Goal: Transaction & Acquisition: Purchase product/service

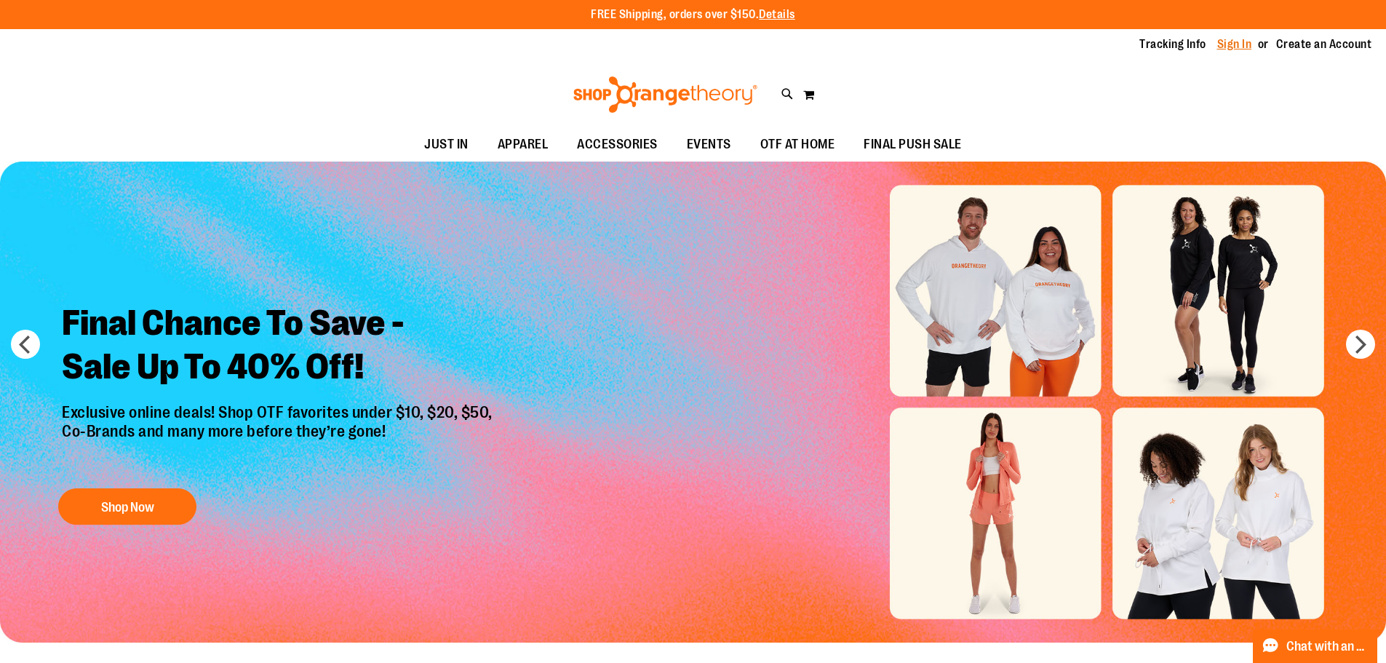
click at [1245, 38] on link "Sign In" at bounding box center [1234, 44] width 35 height 16
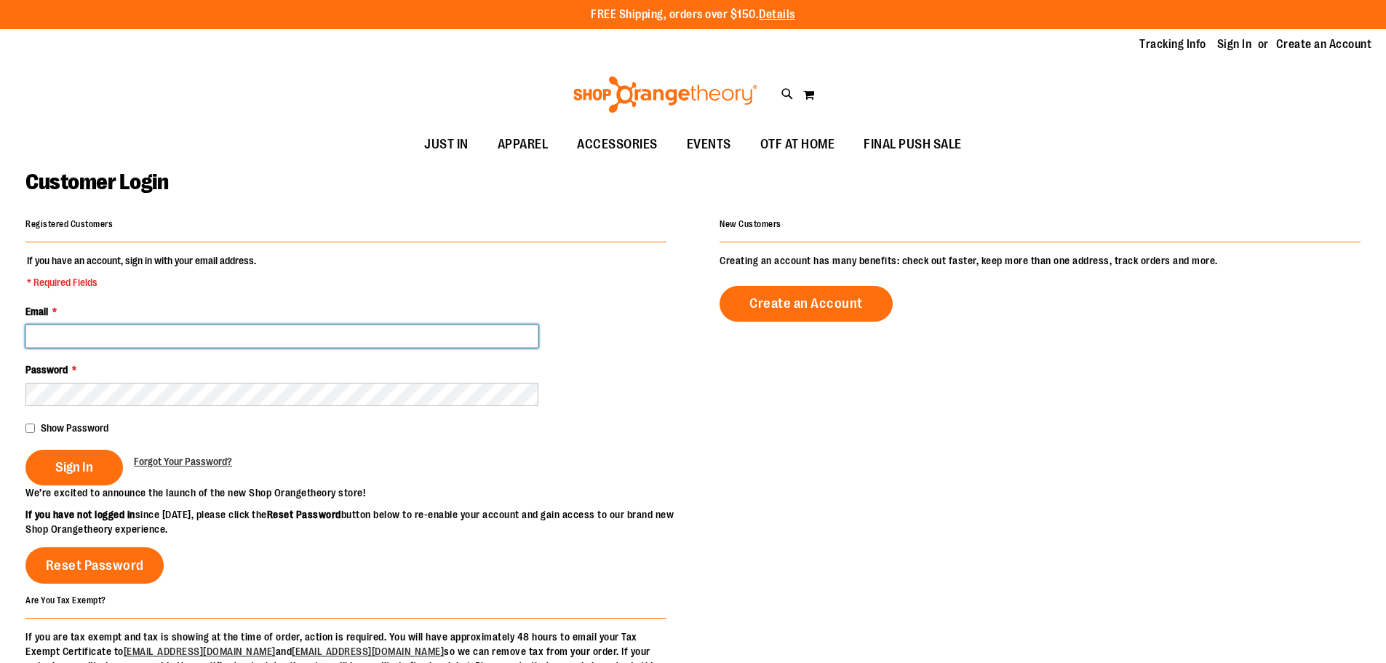
click at [188, 341] on input "Email *" at bounding box center [281, 335] width 513 height 23
type input "**********"
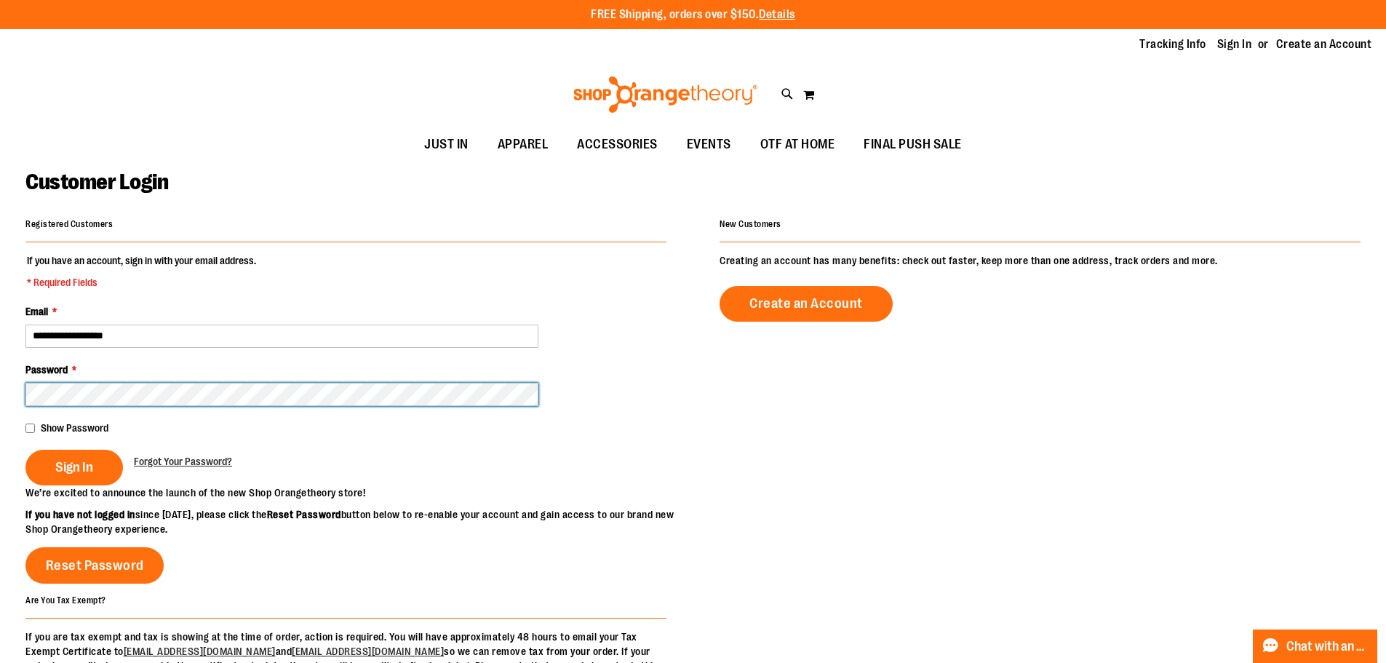
click at [25, 450] on button "Sign In" at bounding box center [73, 468] width 97 height 36
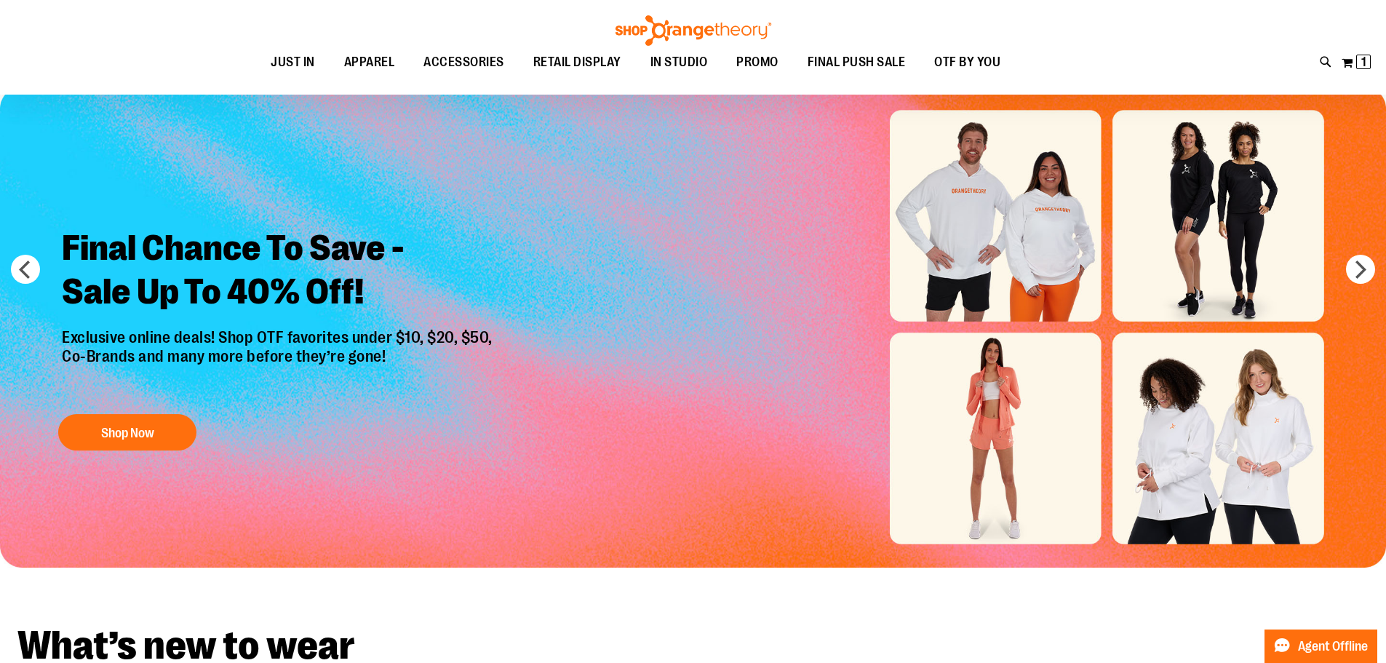
scroll to position [145, 0]
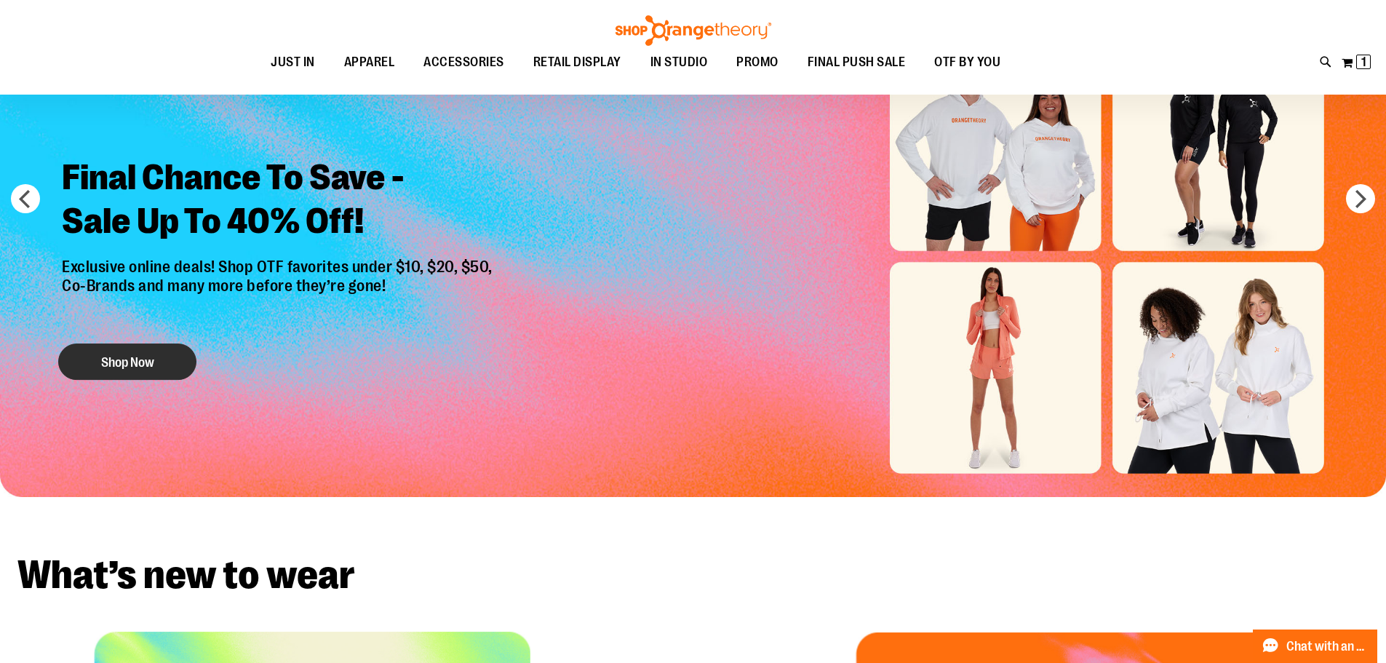
click at [138, 360] on button "Shop Now" at bounding box center [127, 361] width 138 height 36
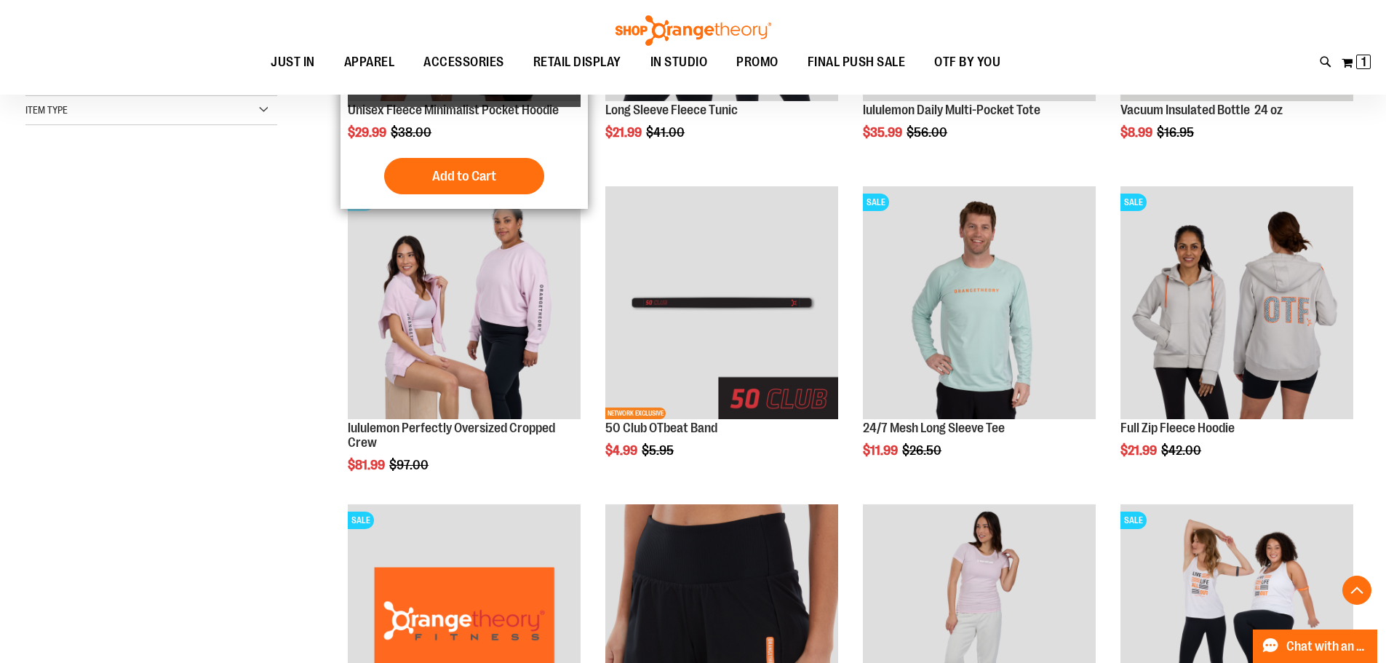
scroll to position [436, 0]
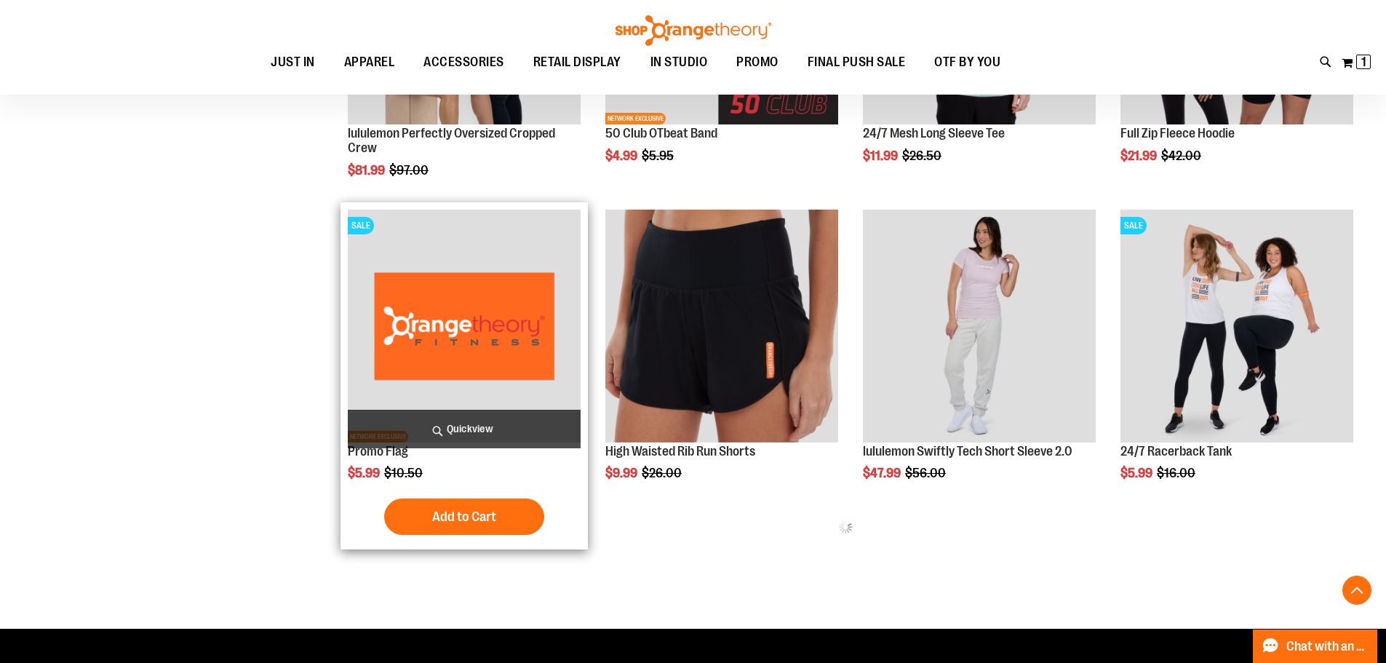
scroll to position [727, 0]
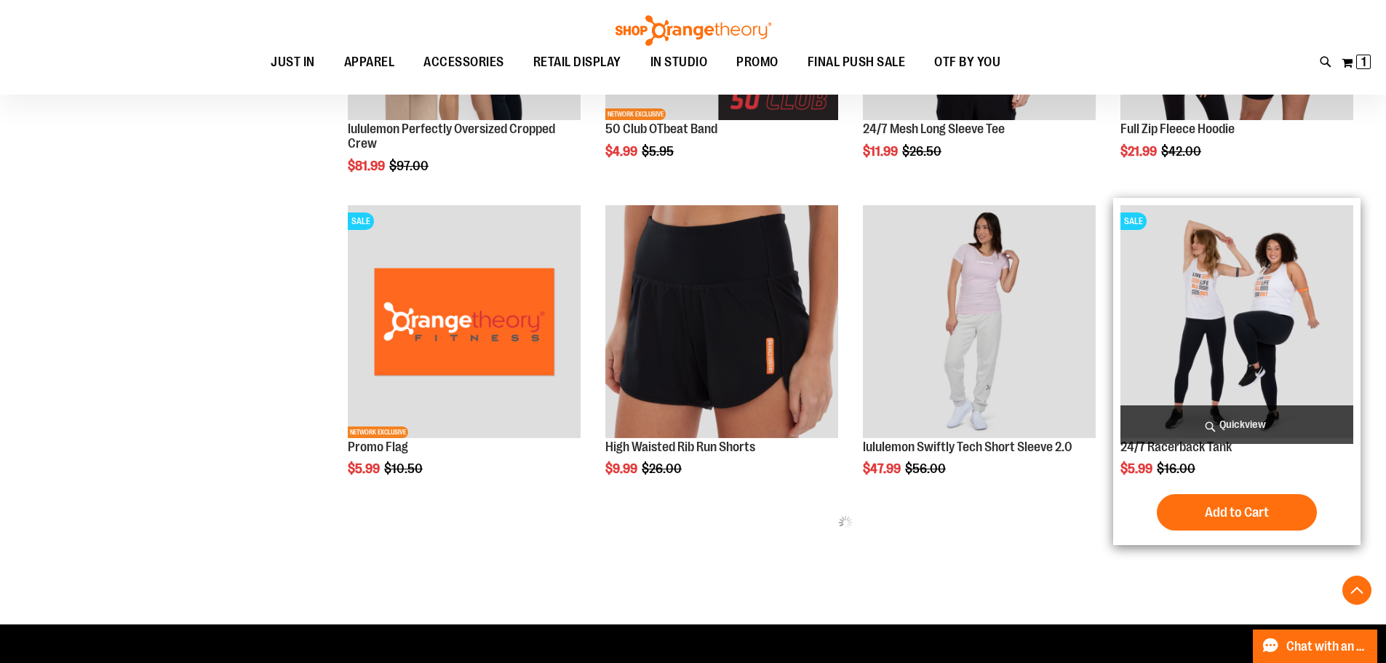
click at [1206, 354] on img "product" at bounding box center [1236, 321] width 233 height 233
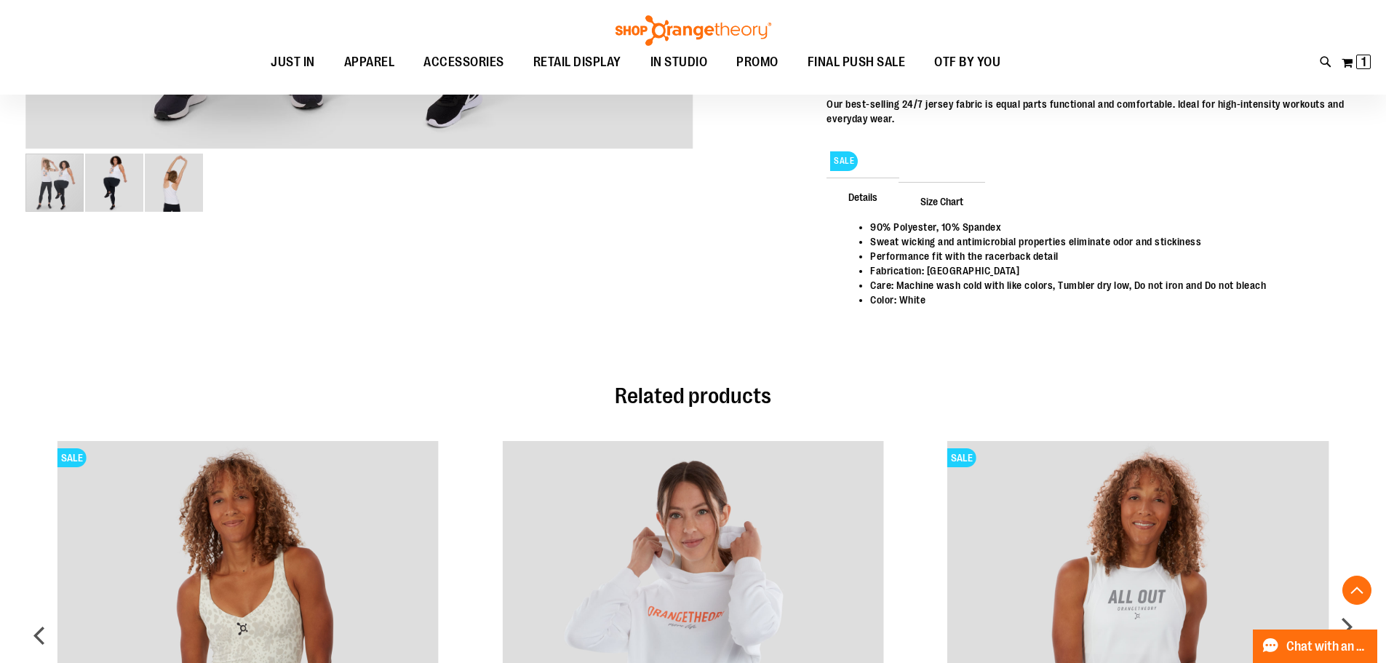
scroll to position [1018, 0]
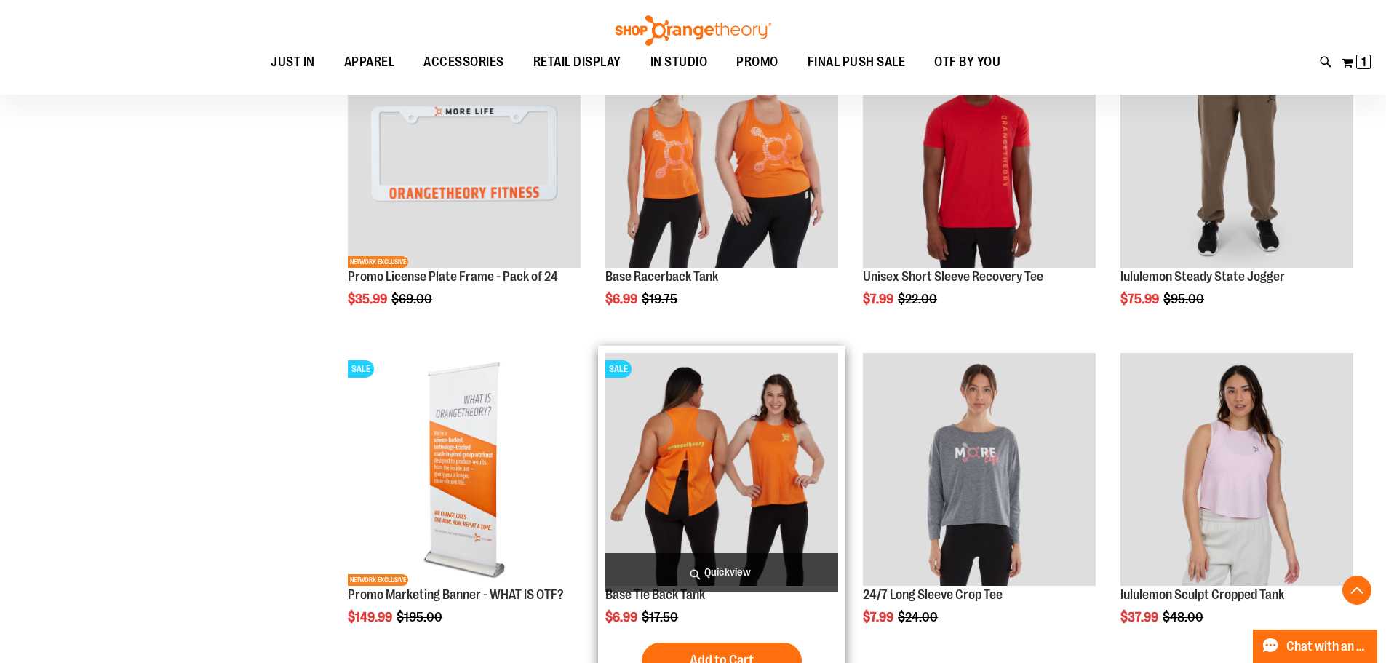
scroll to position [1936, 0]
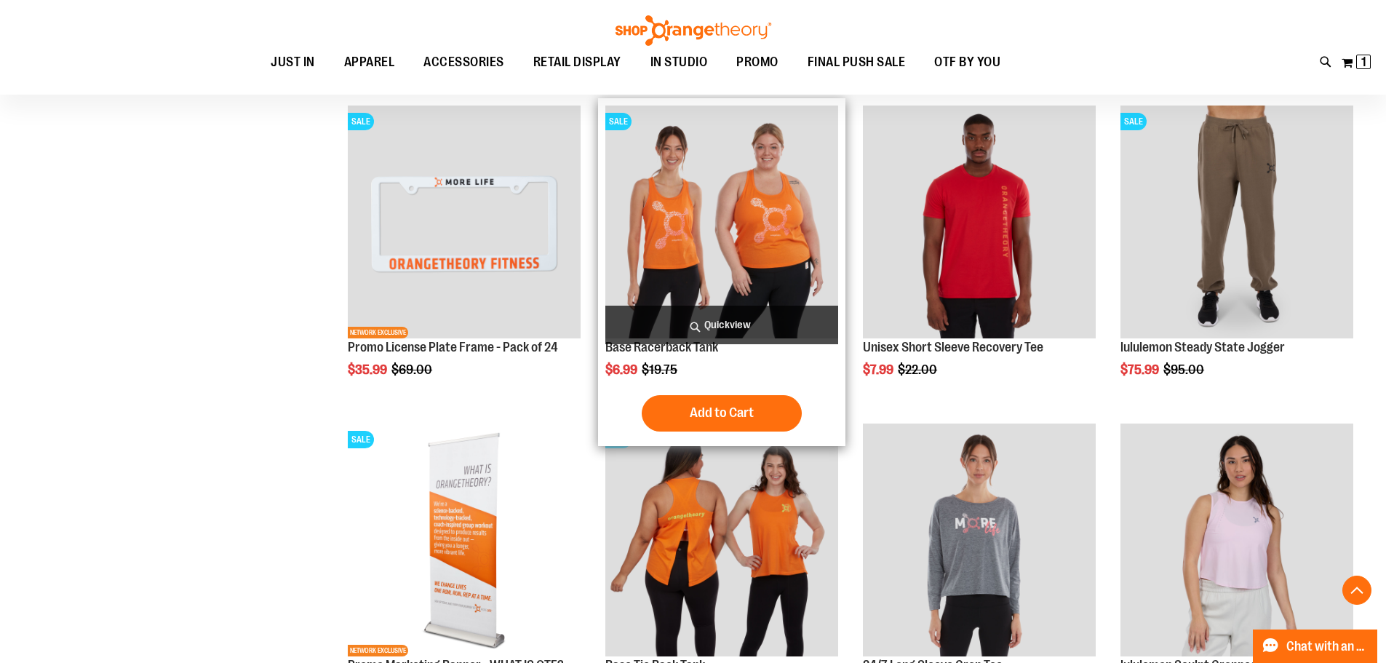
click at [678, 227] on img "product" at bounding box center [721, 221] width 233 height 233
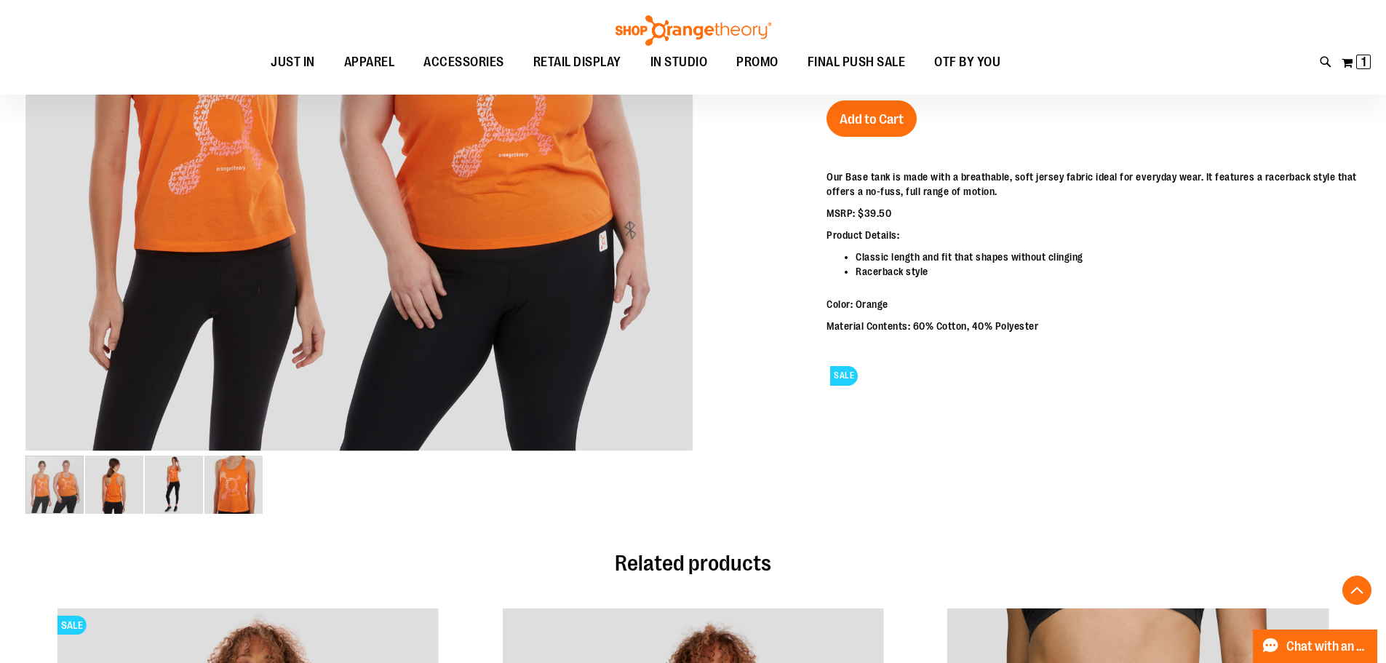
scroll to position [509, 0]
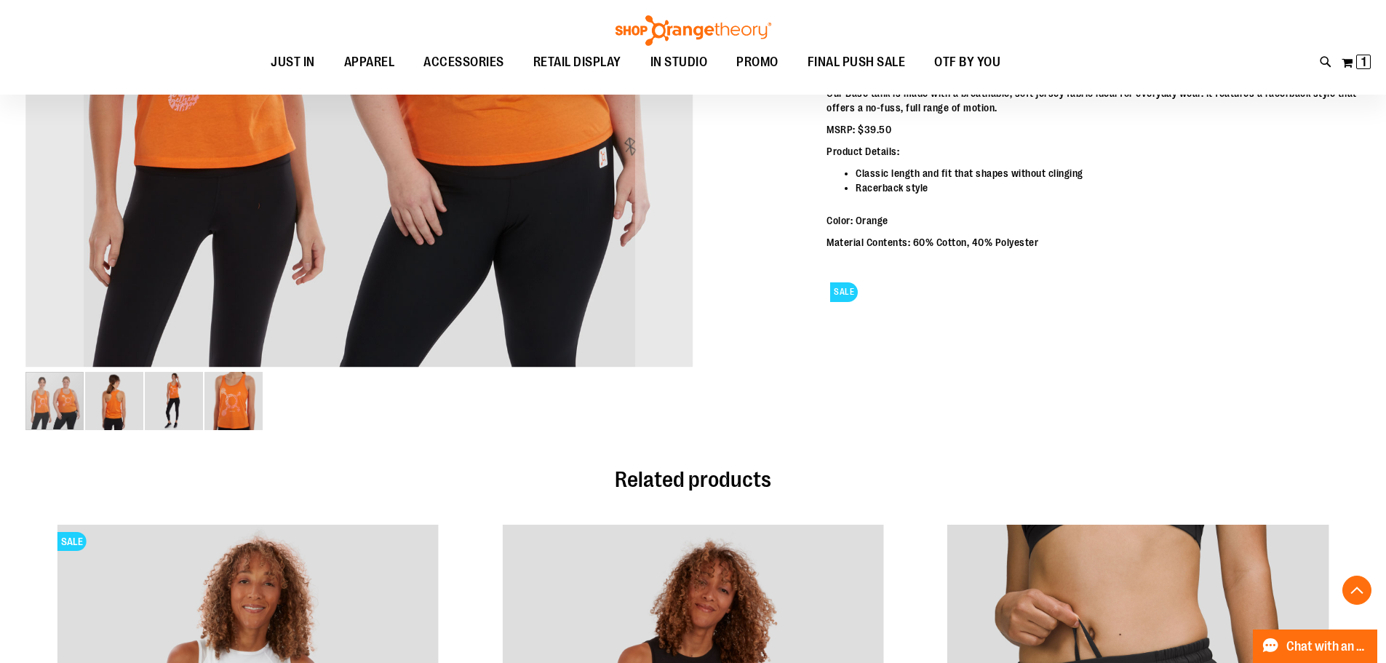
click at [98, 398] on img "image 2 of 4" at bounding box center [114, 401] width 58 height 58
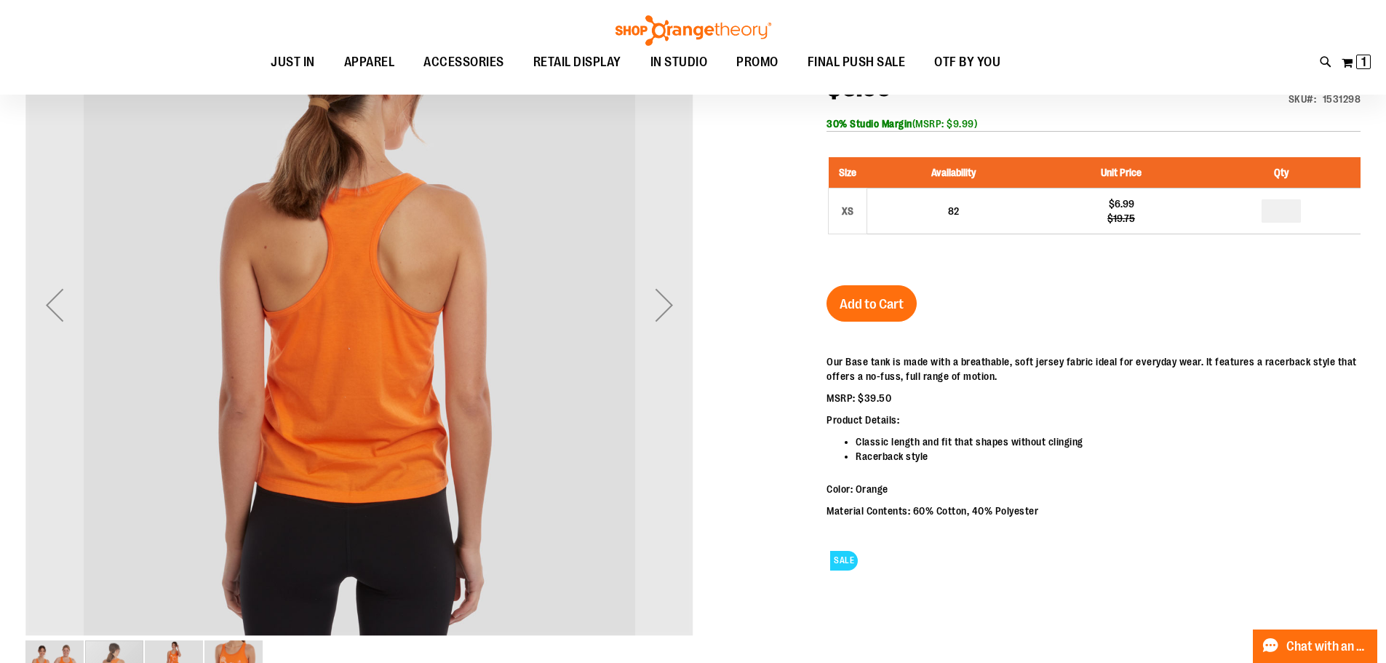
scroll to position [145, 0]
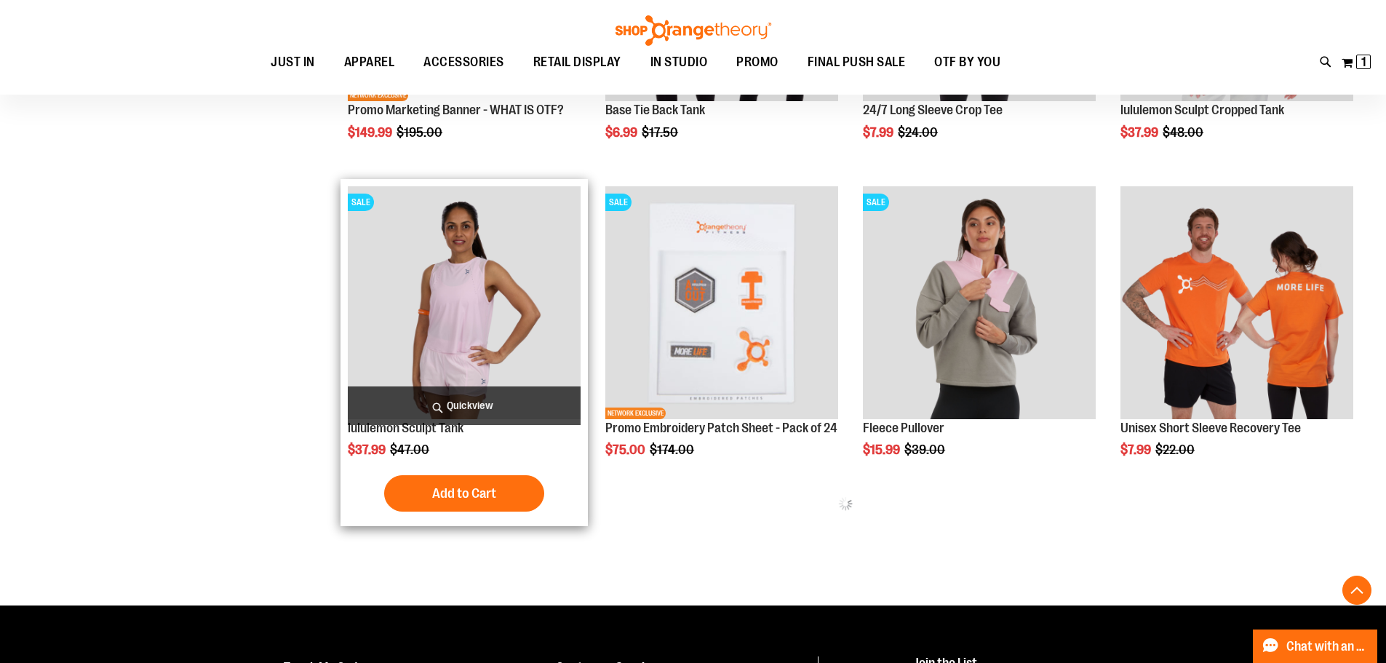
scroll to position [418, 0]
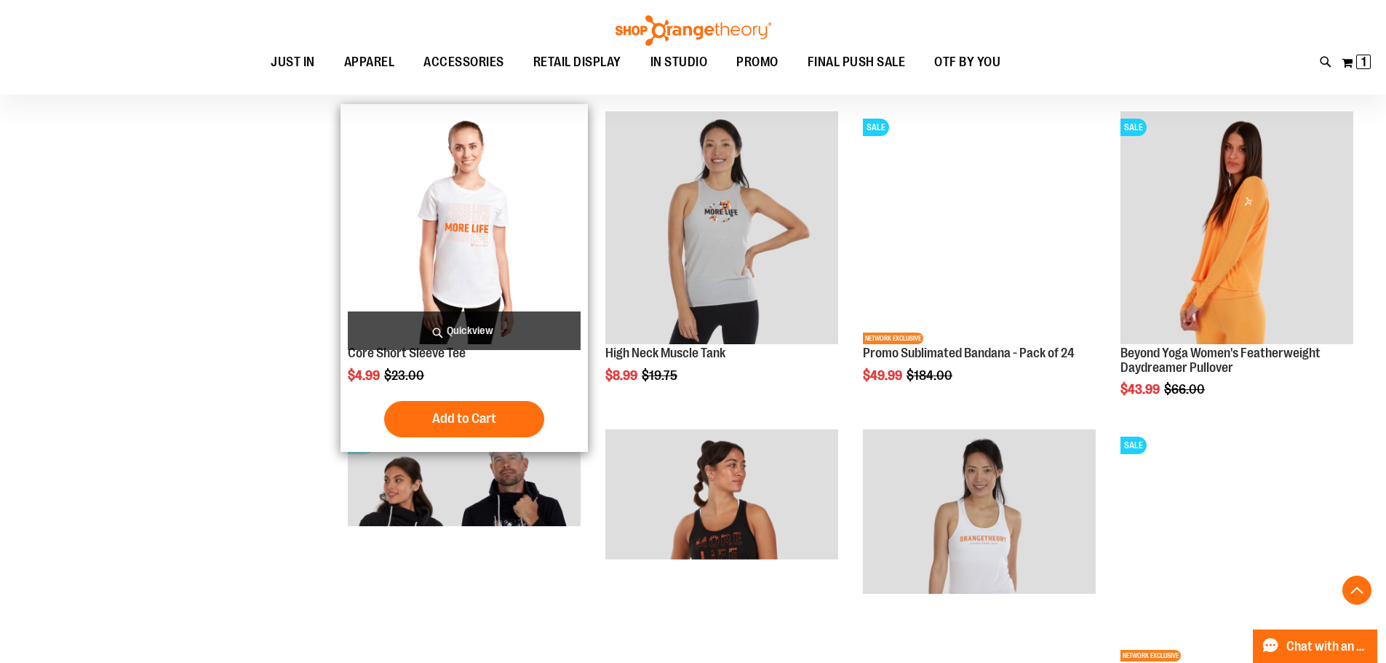
scroll to position [1510, 0]
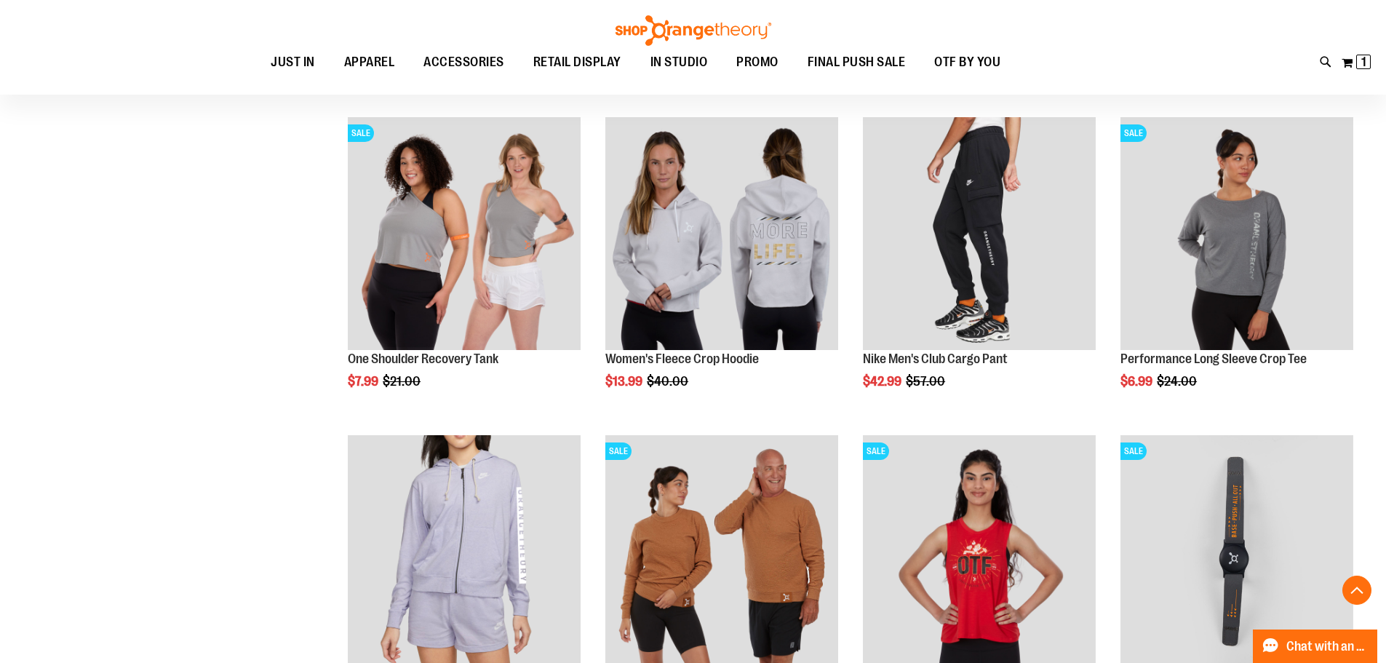
scroll to position [2674, 0]
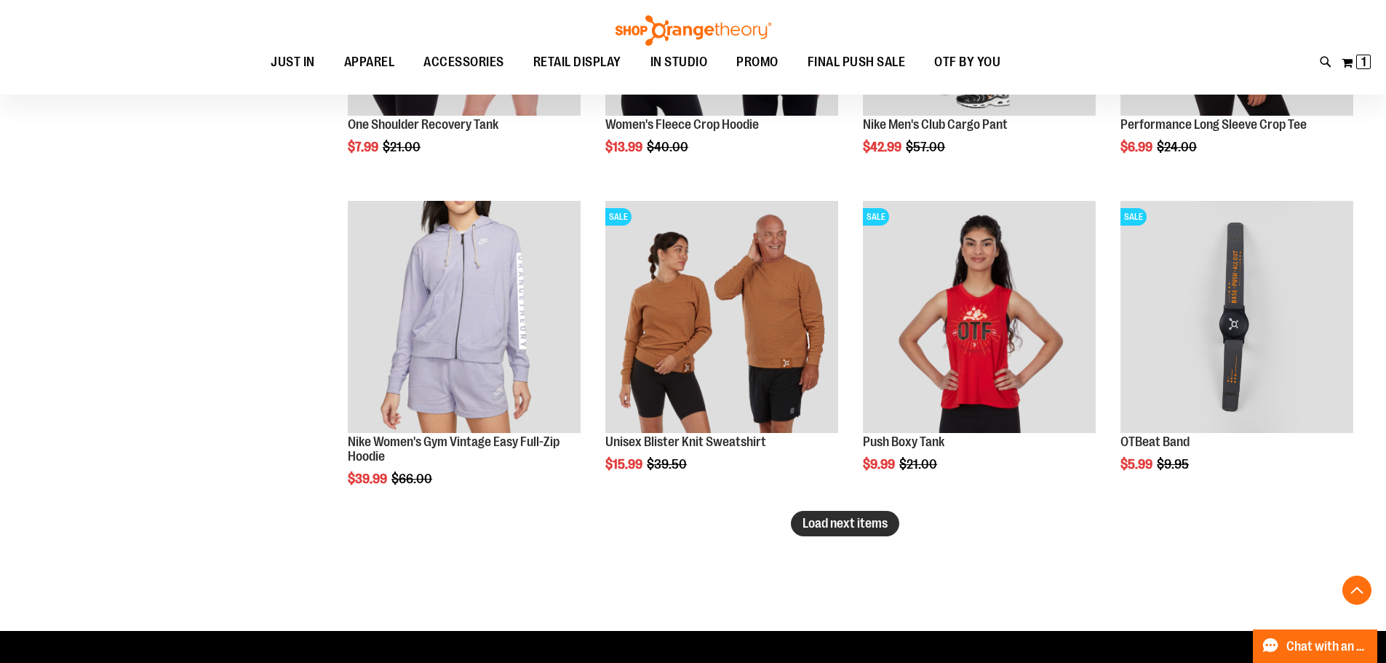
click at [846, 516] on button "Load next items" at bounding box center [845, 523] width 108 height 25
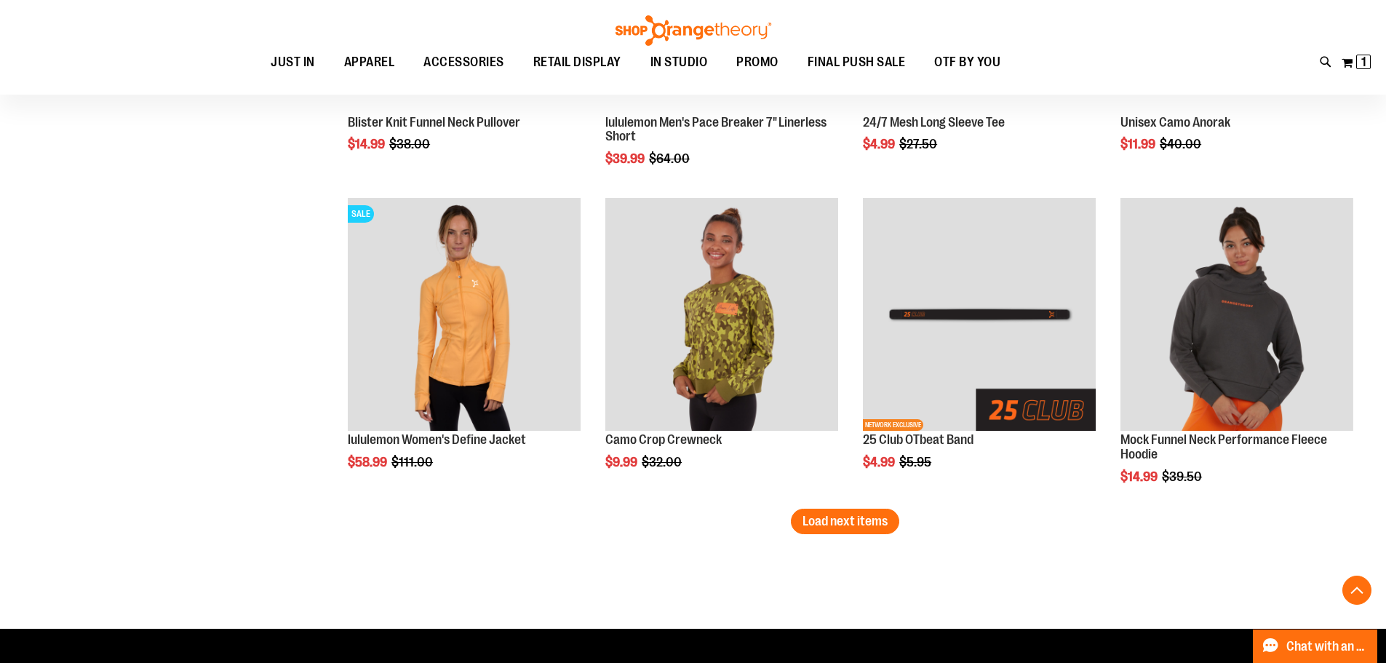
scroll to position [3692, 0]
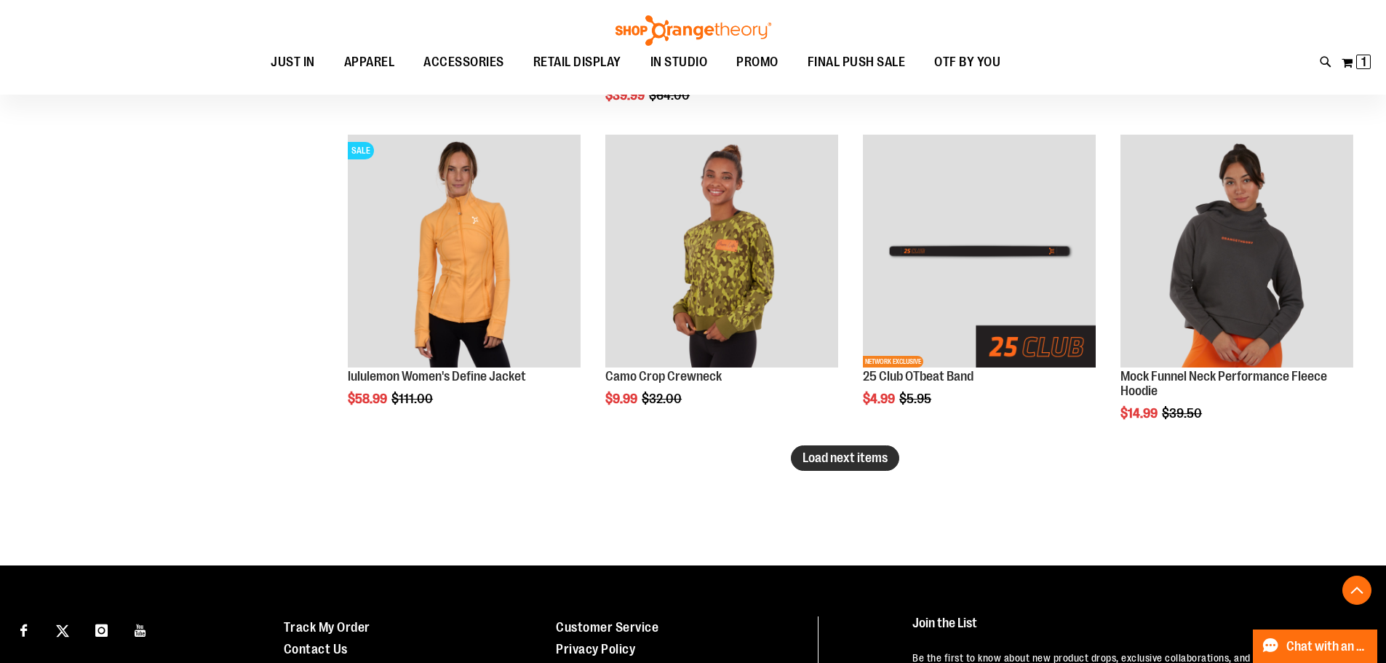
click at [888, 457] on span "Load next items" at bounding box center [845, 457] width 85 height 15
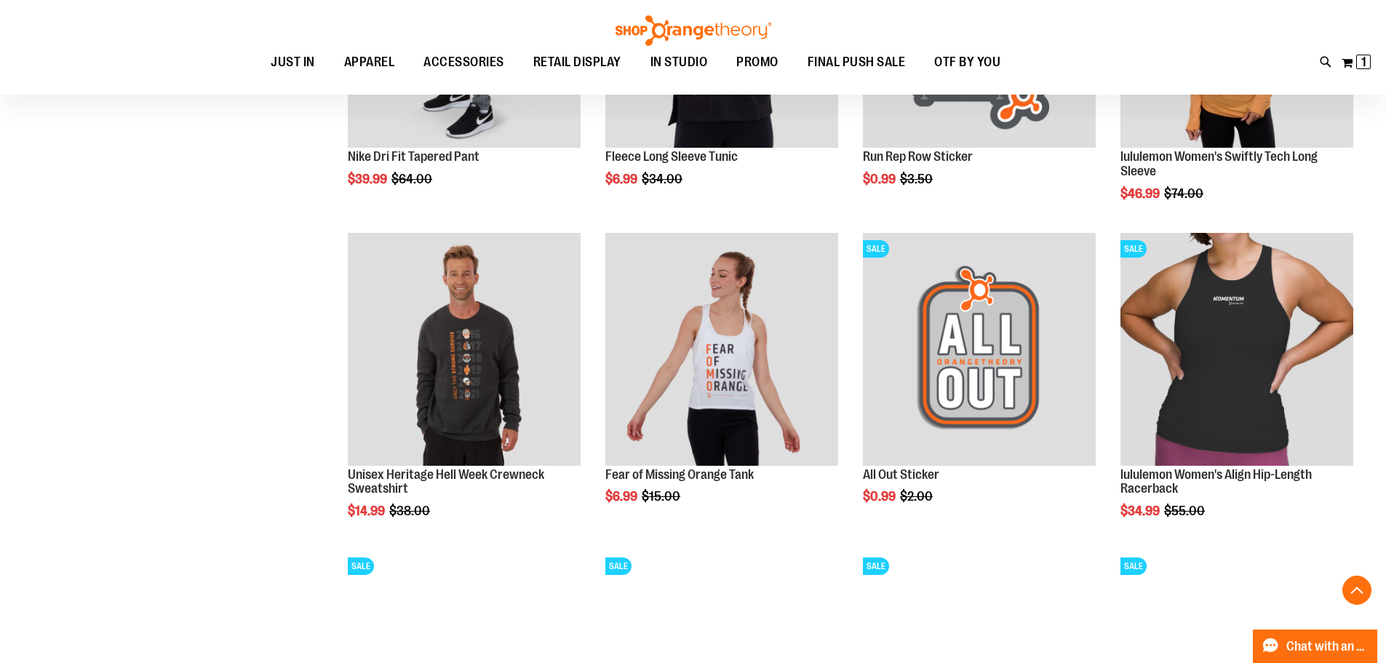
scroll to position [4056, 0]
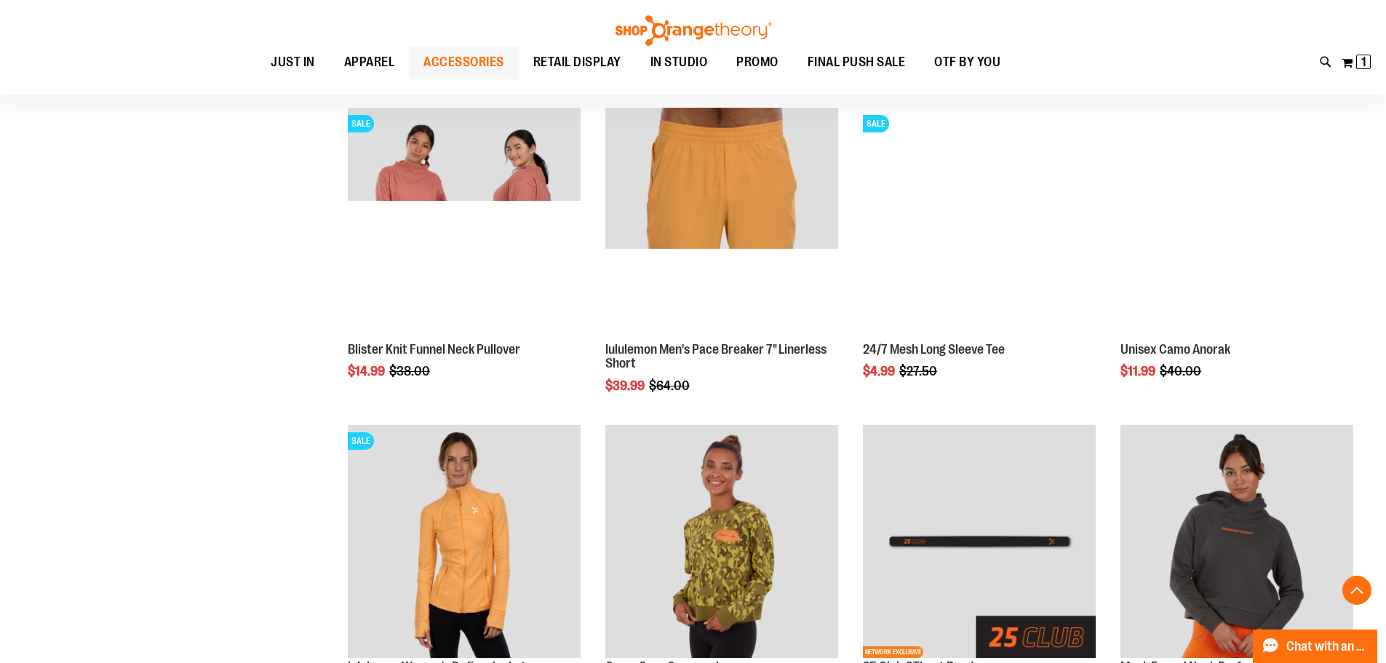
scroll to position [3401, 0]
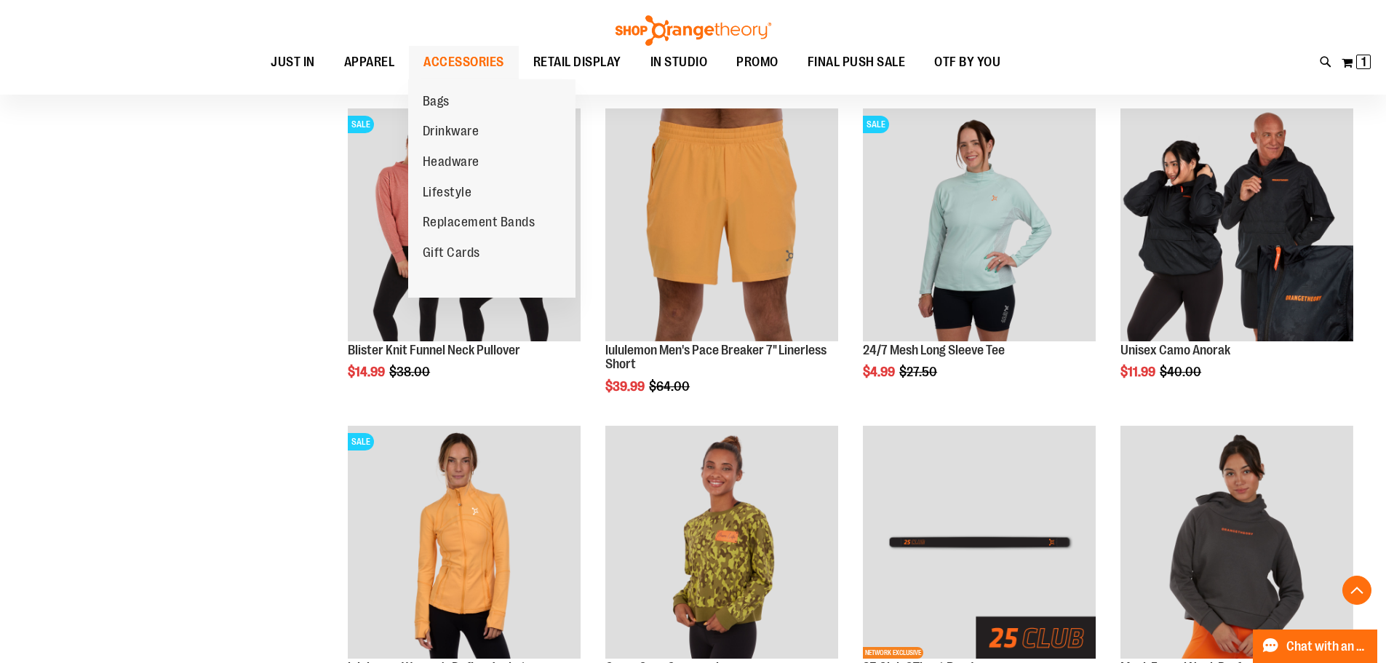
click at [474, 55] on span "ACCESSORIES" at bounding box center [463, 62] width 81 height 33
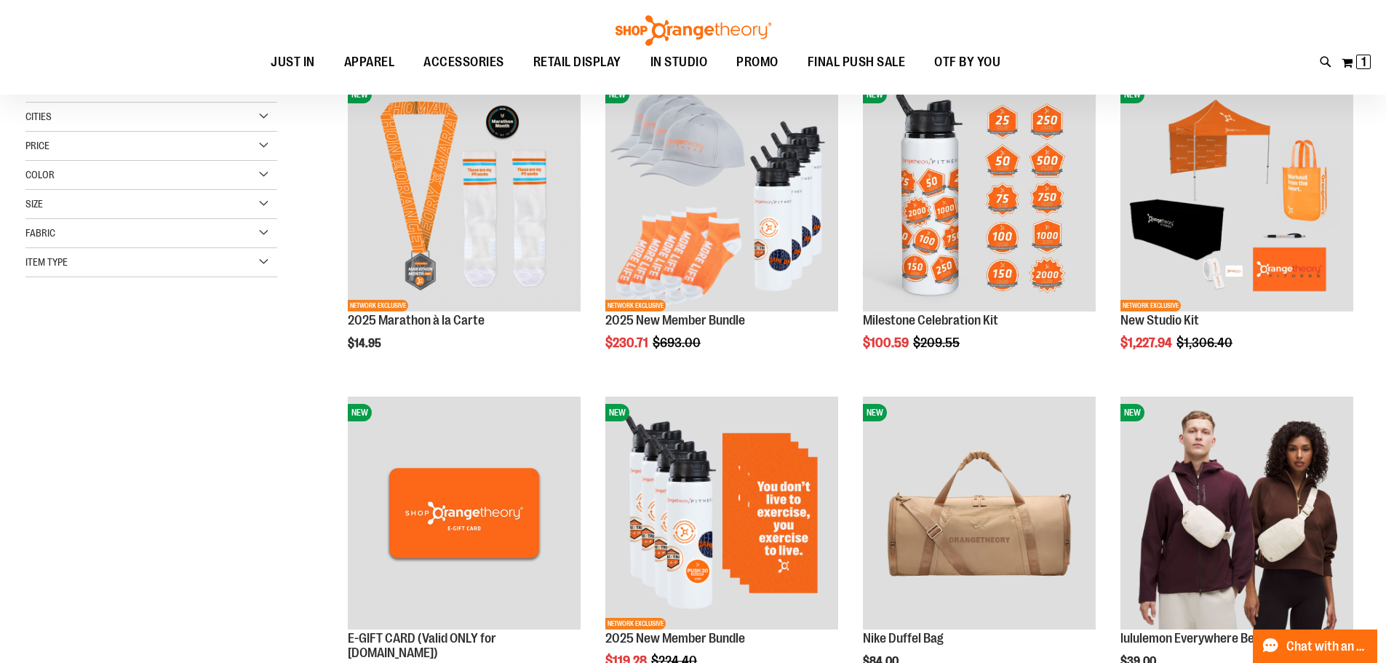
scroll to position [89, 0]
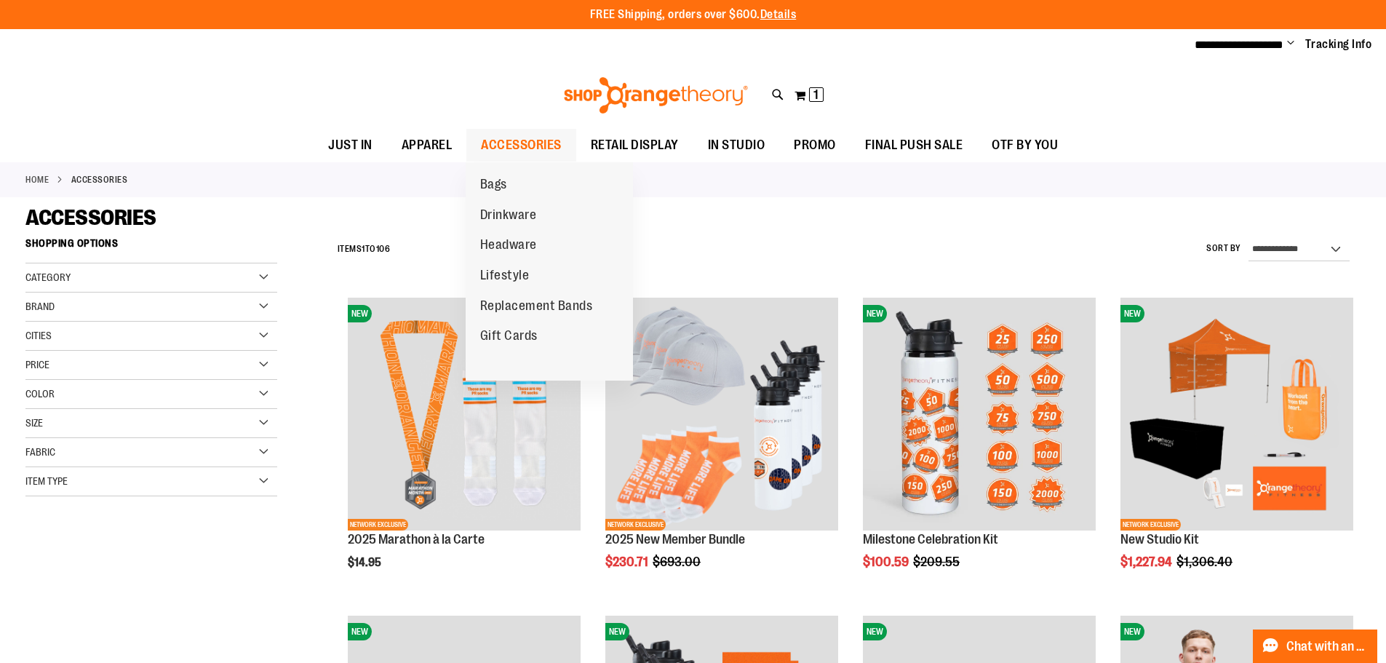
click at [527, 143] on span "ACCESSORIES" at bounding box center [521, 145] width 81 height 33
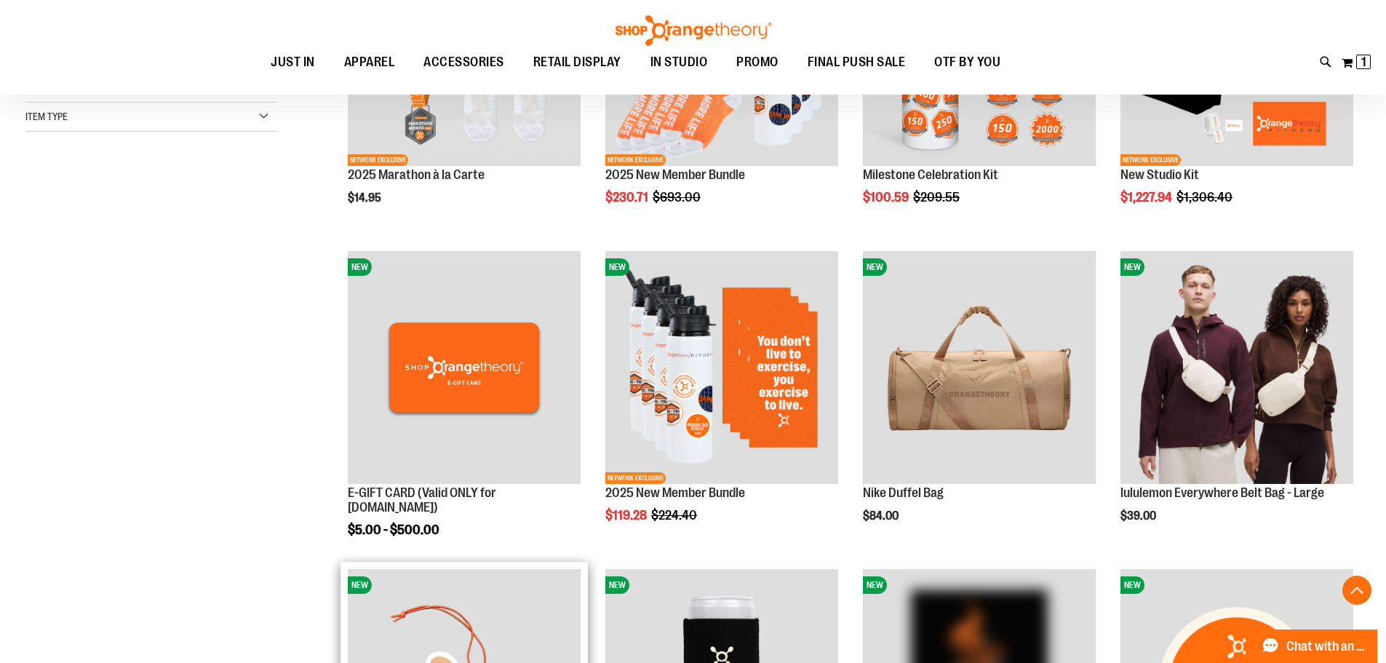
scroll to position [654, 0]
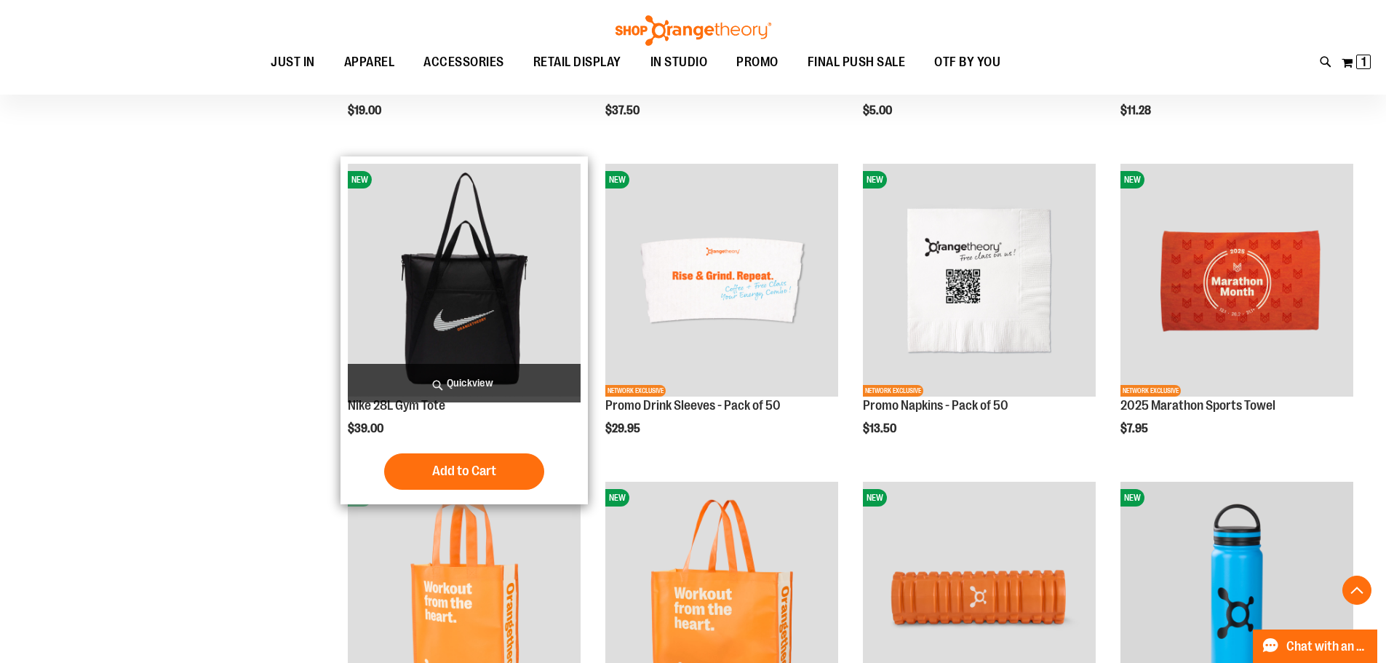
scroll to position [1091, 0]
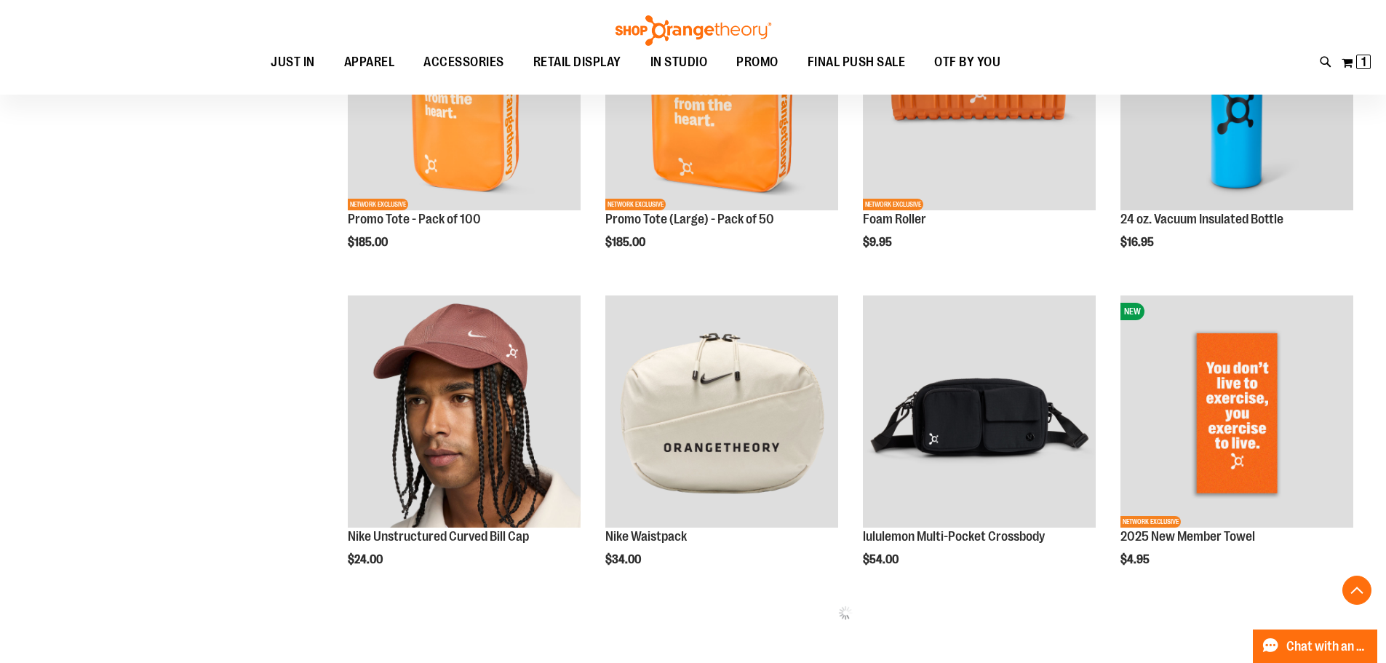
scroll to position [1818, 0]
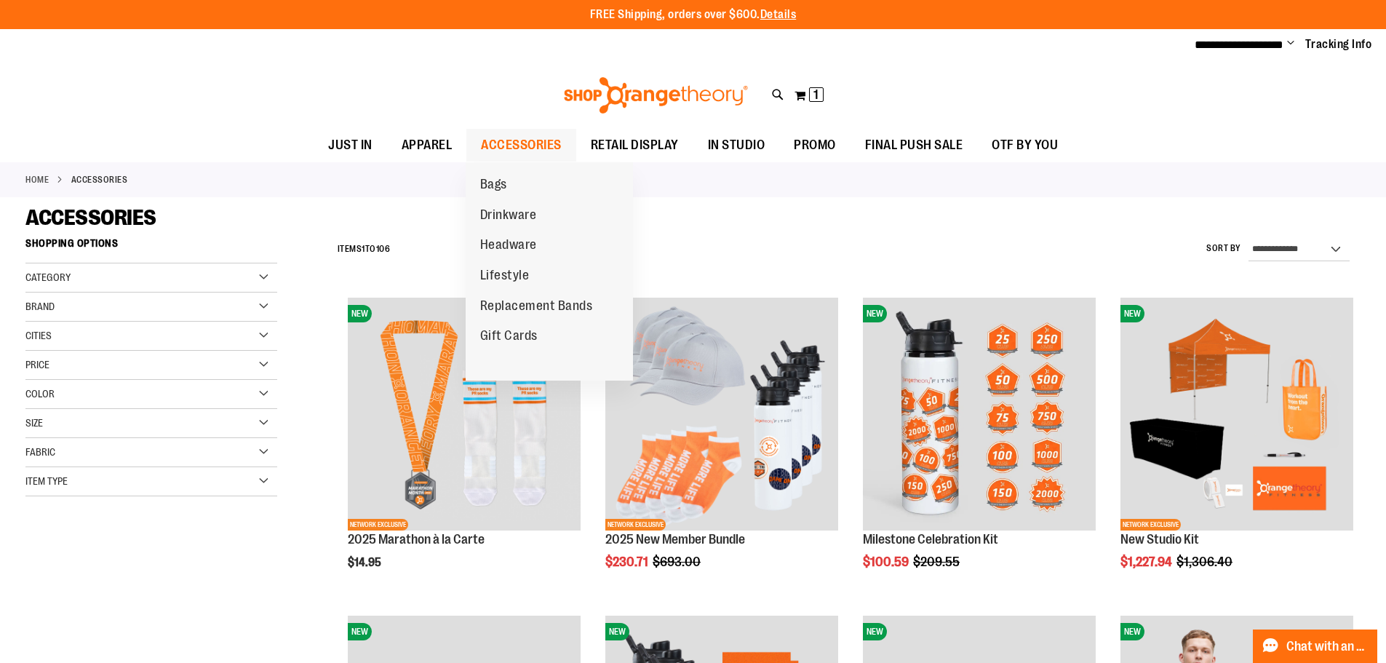
click at [529, 143] on span "ACCESSORIES" at bounding box center [521, 145] width 81 height 33
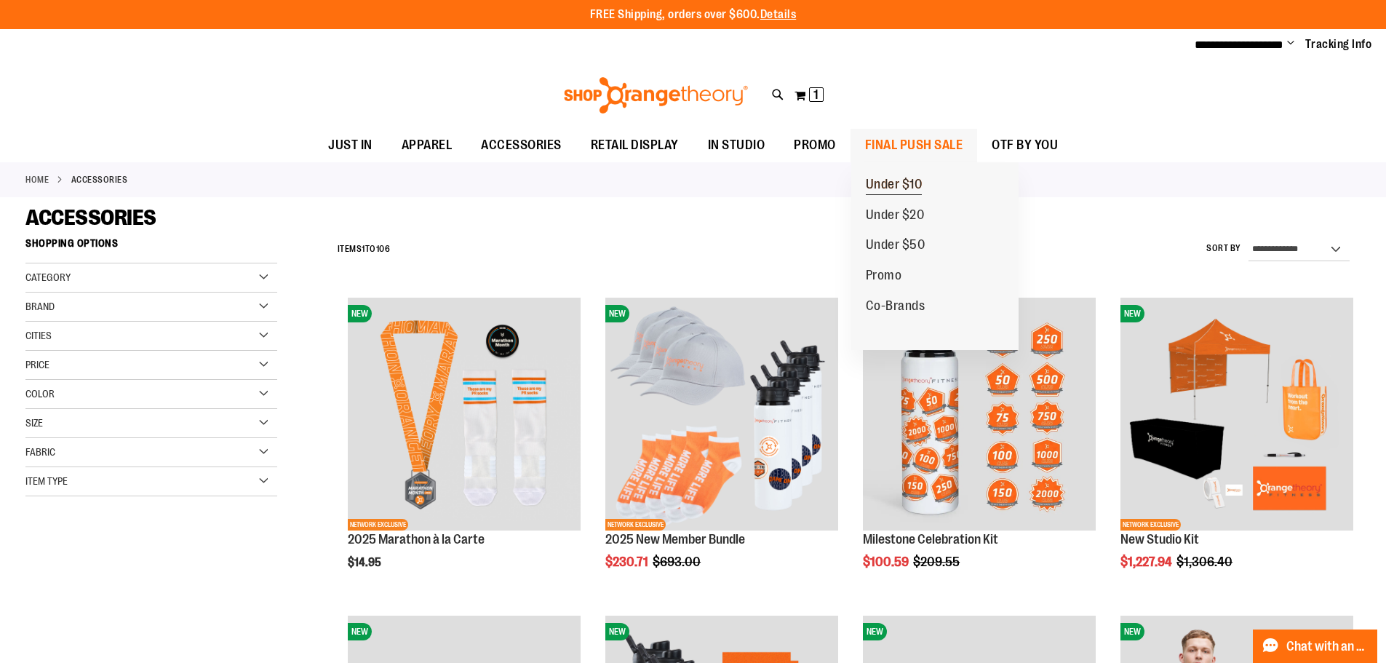
click at [910, 181] on span "Under $10" at bounding box center [894, 186] width 57 height 18
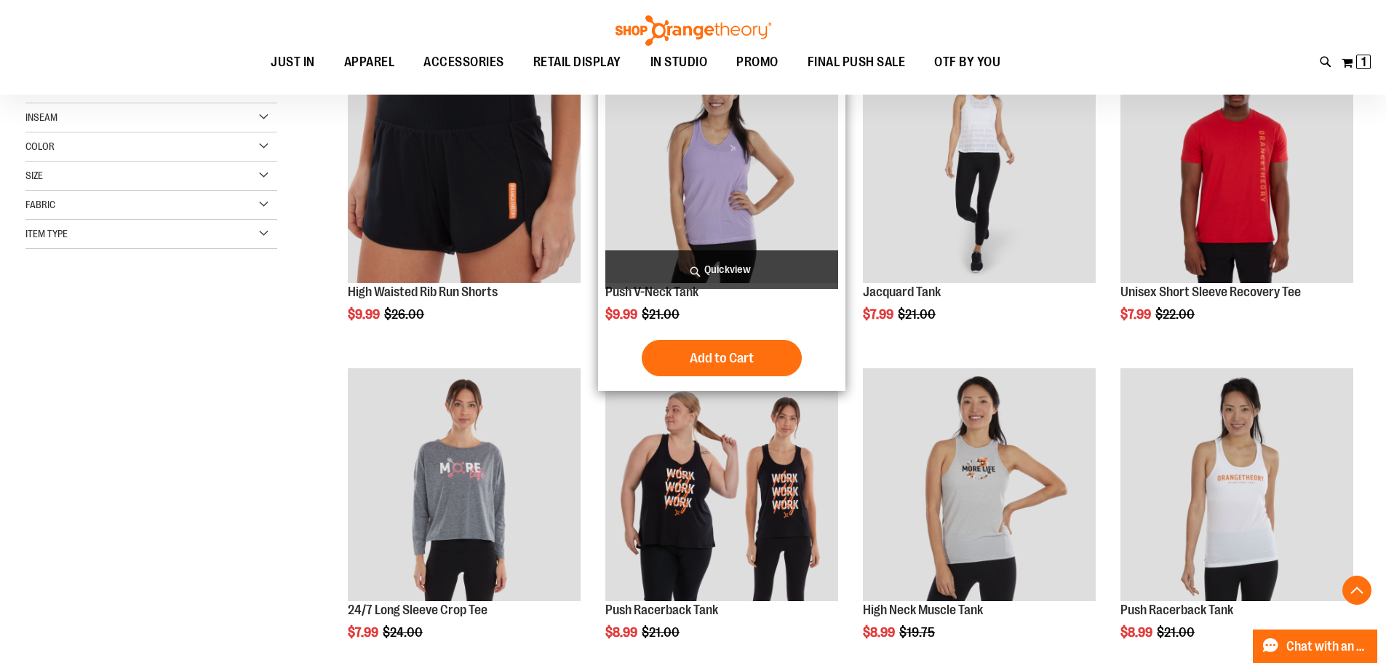
scroll to position [290, 0]
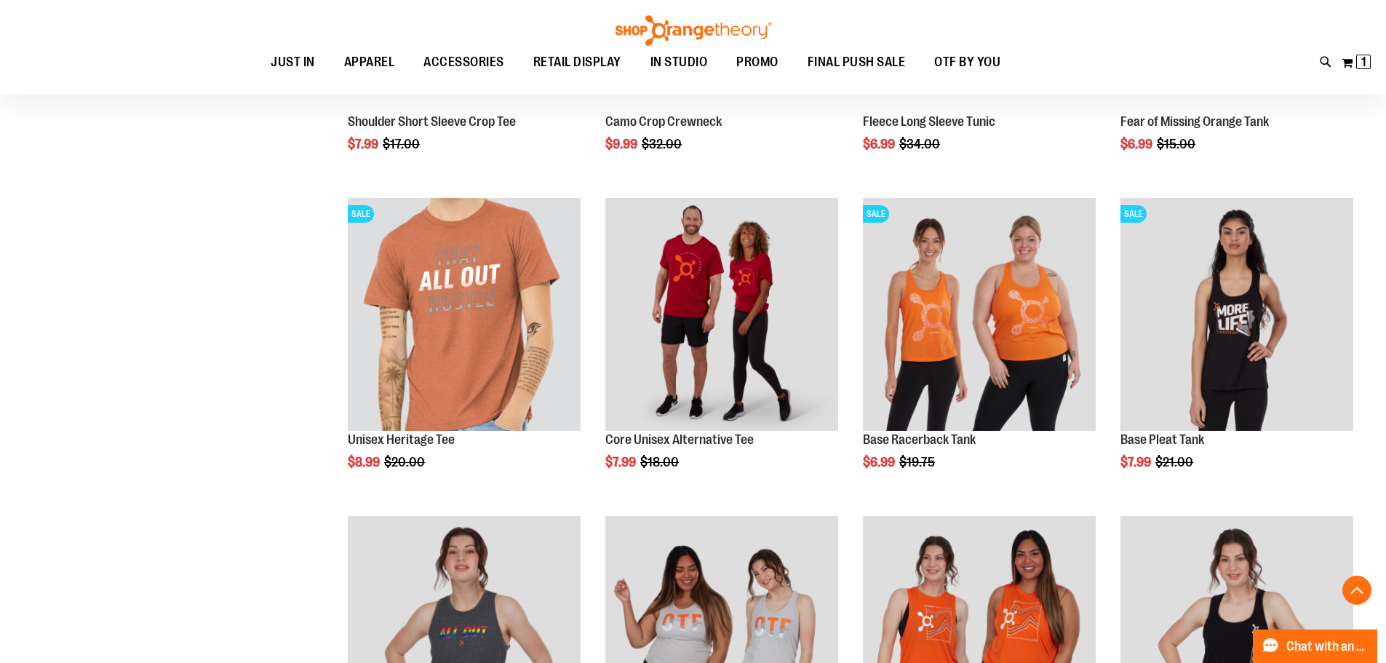
scroll to position [1382, 0]
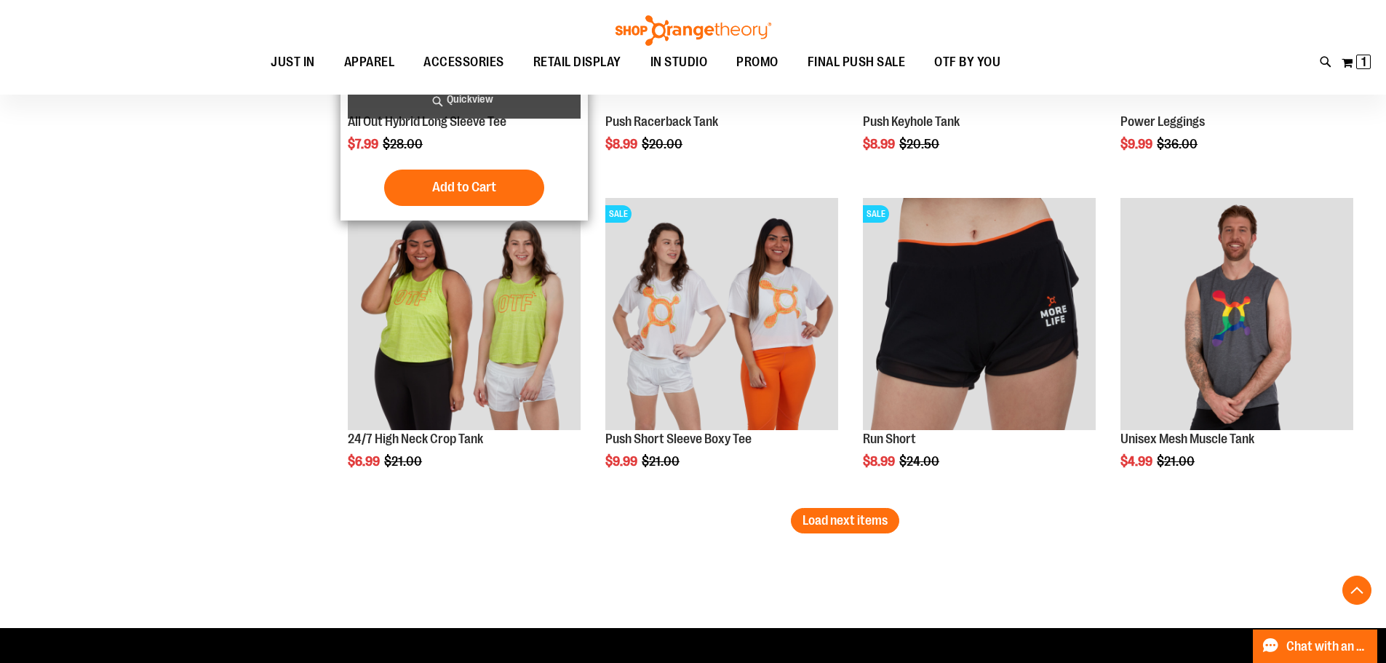
scroll to position [2691, 0]
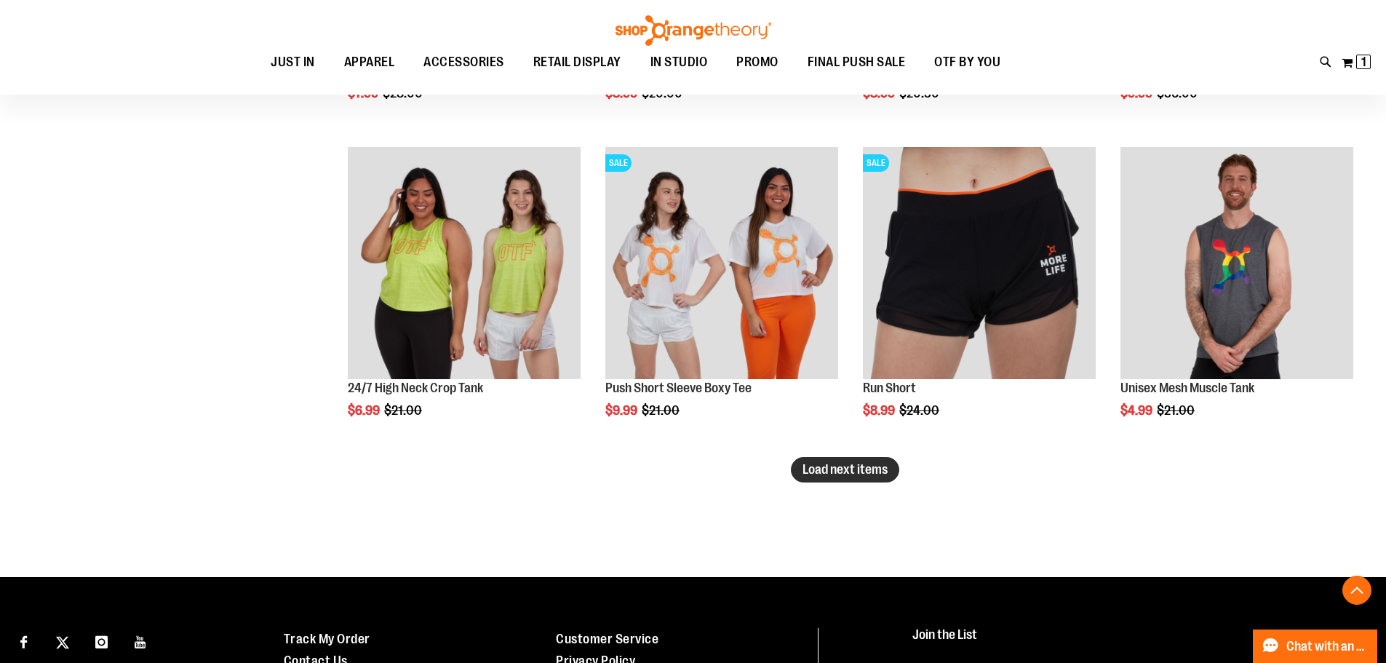
click at [851, 478] on button "Load next items" at bounding box center [845, 469] width 108 height 25
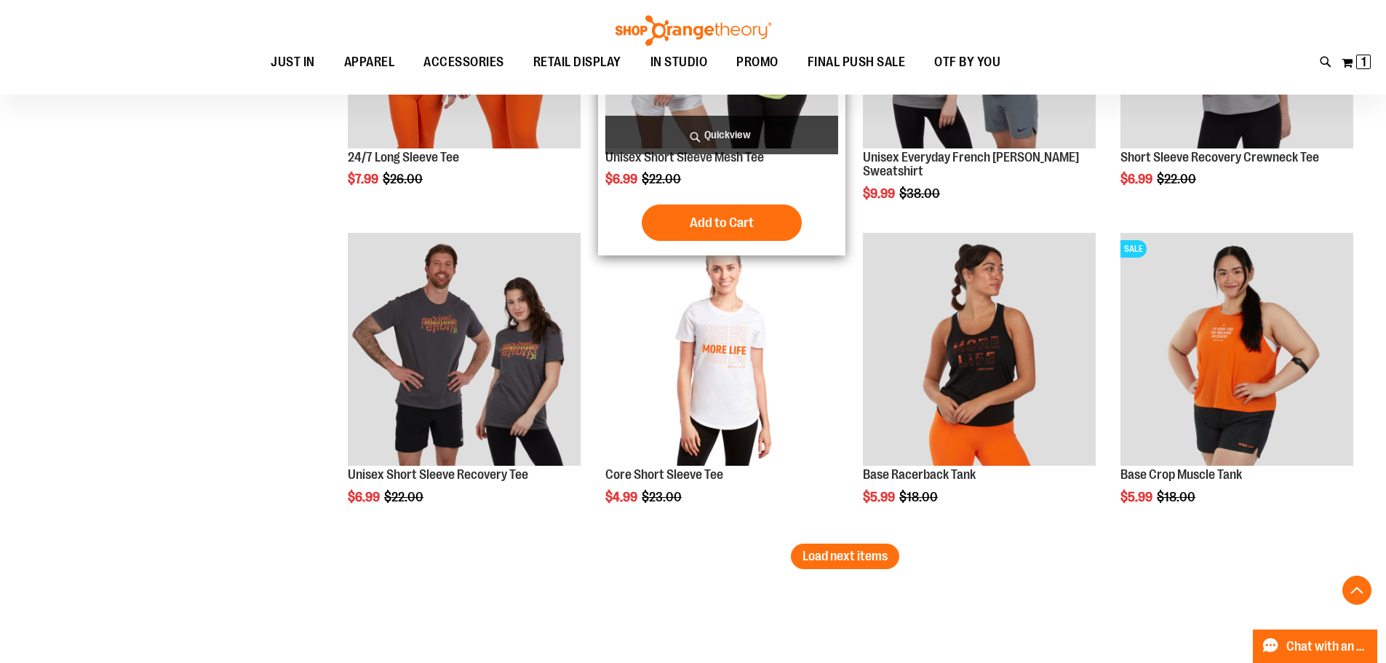
scroll to position [3564, 0]
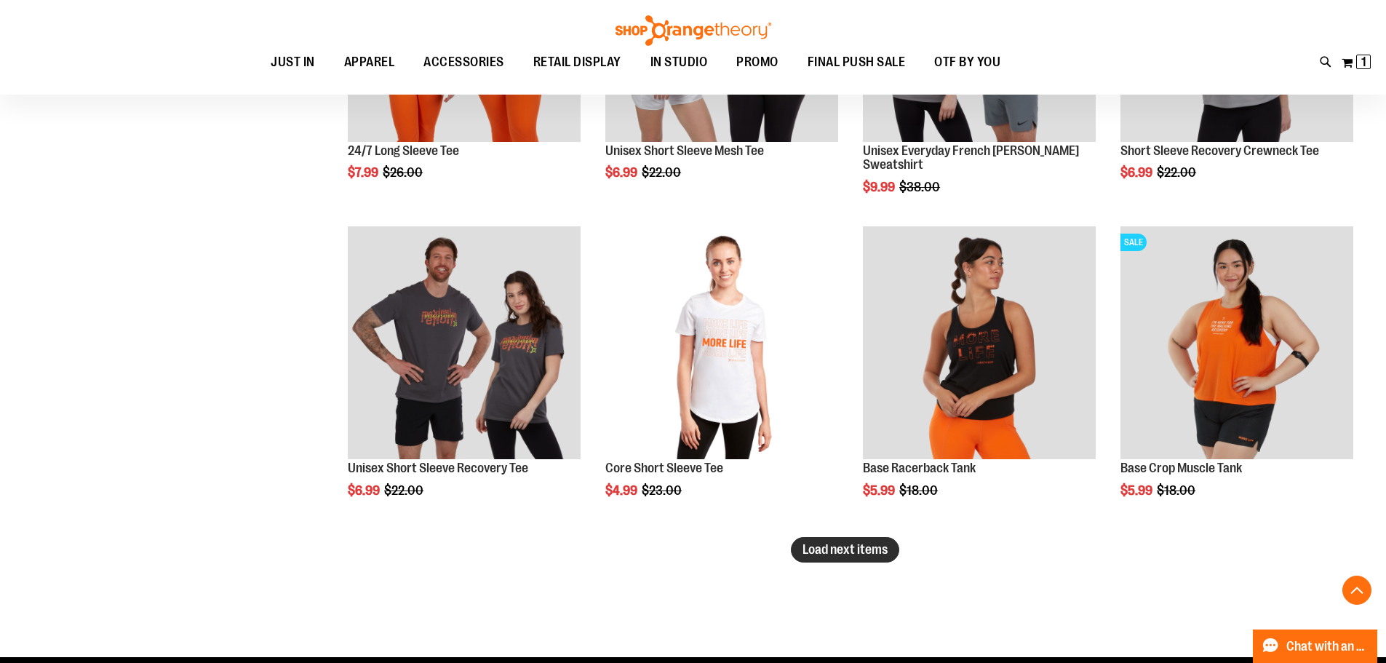
click at [831, 554] on span "Load next items" at bounding box center [845, 549] width 85 height 15
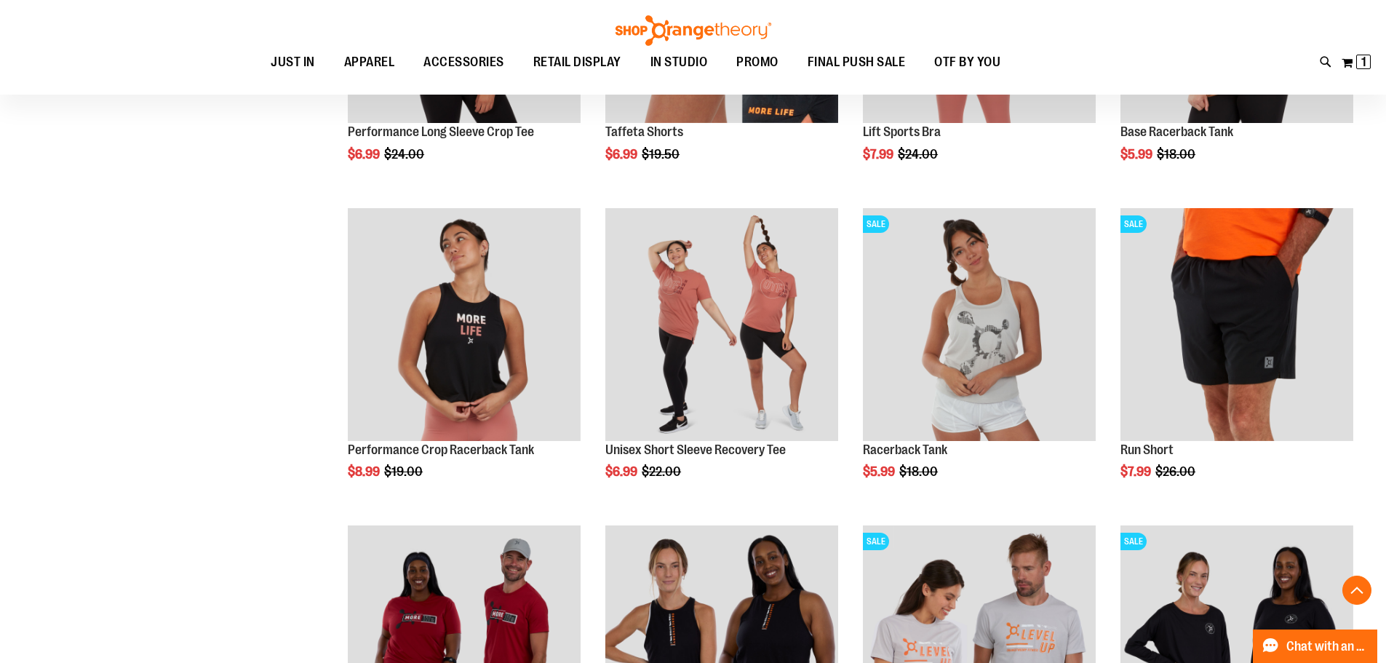
scroll to position [4219, 0]
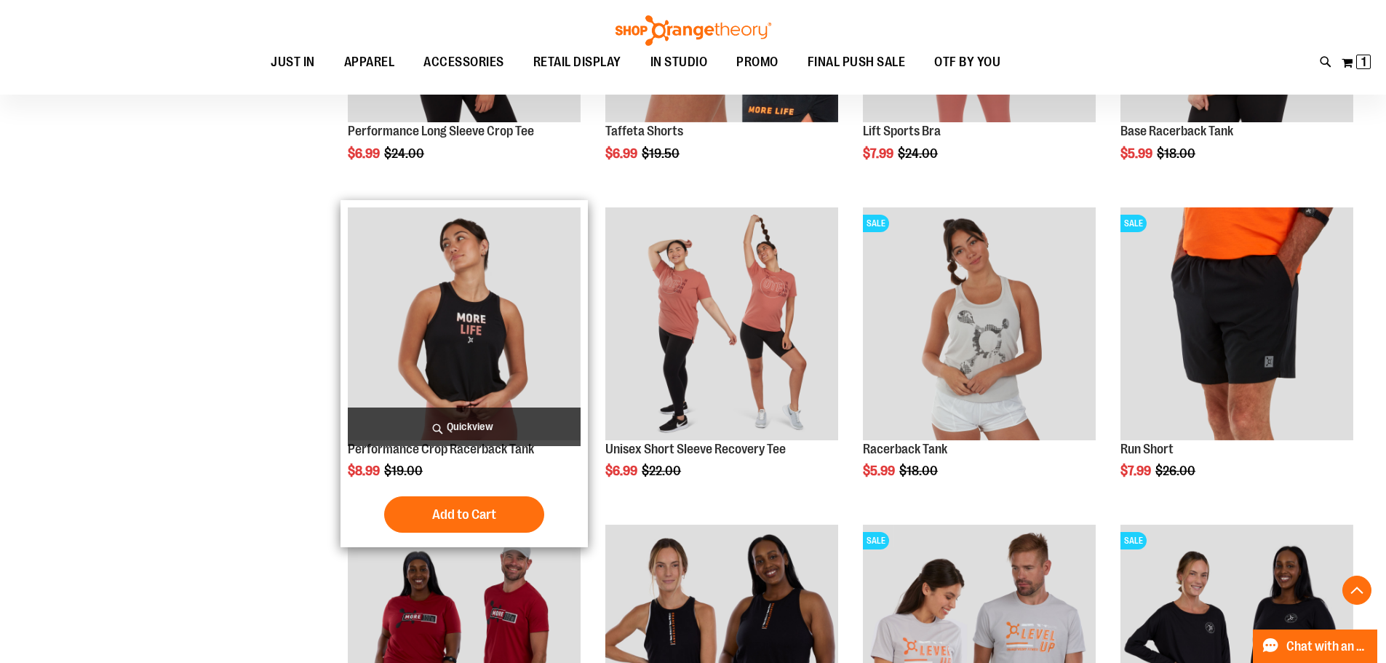
click at [438, 314] on img "product" at bounding box center [464, 323] width 233 height 233
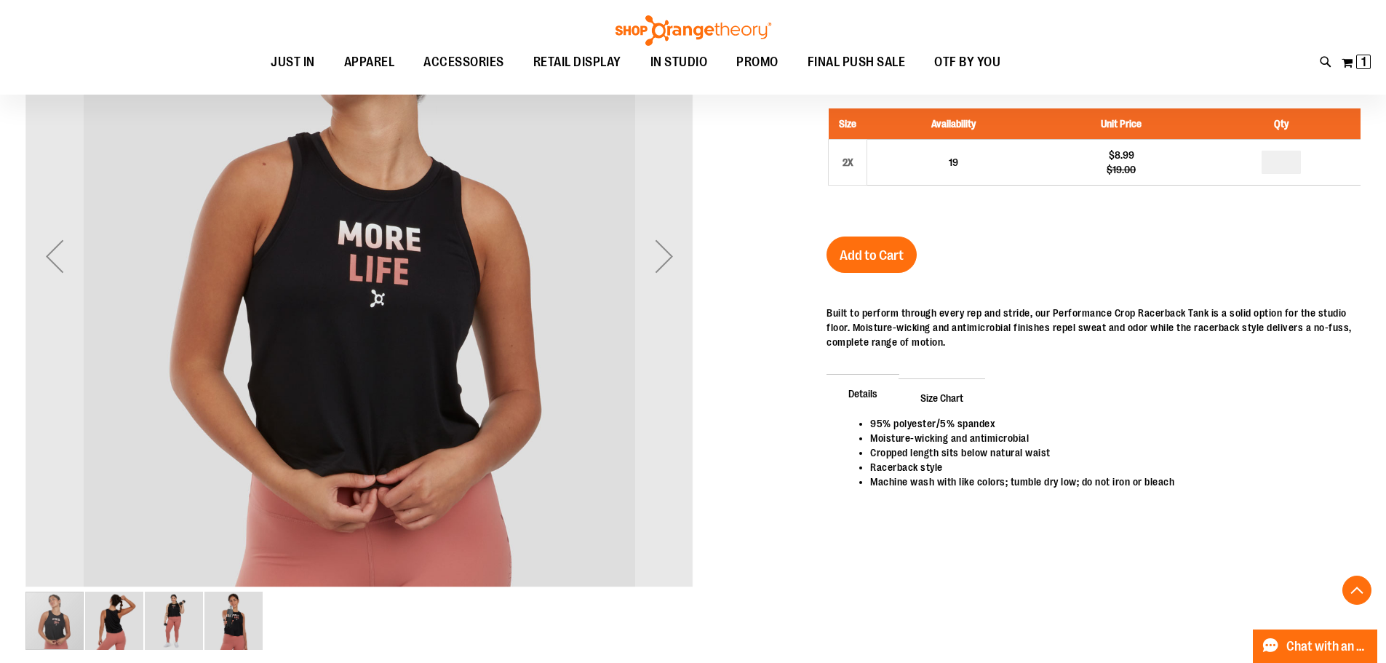
scroll to position [290, 0]
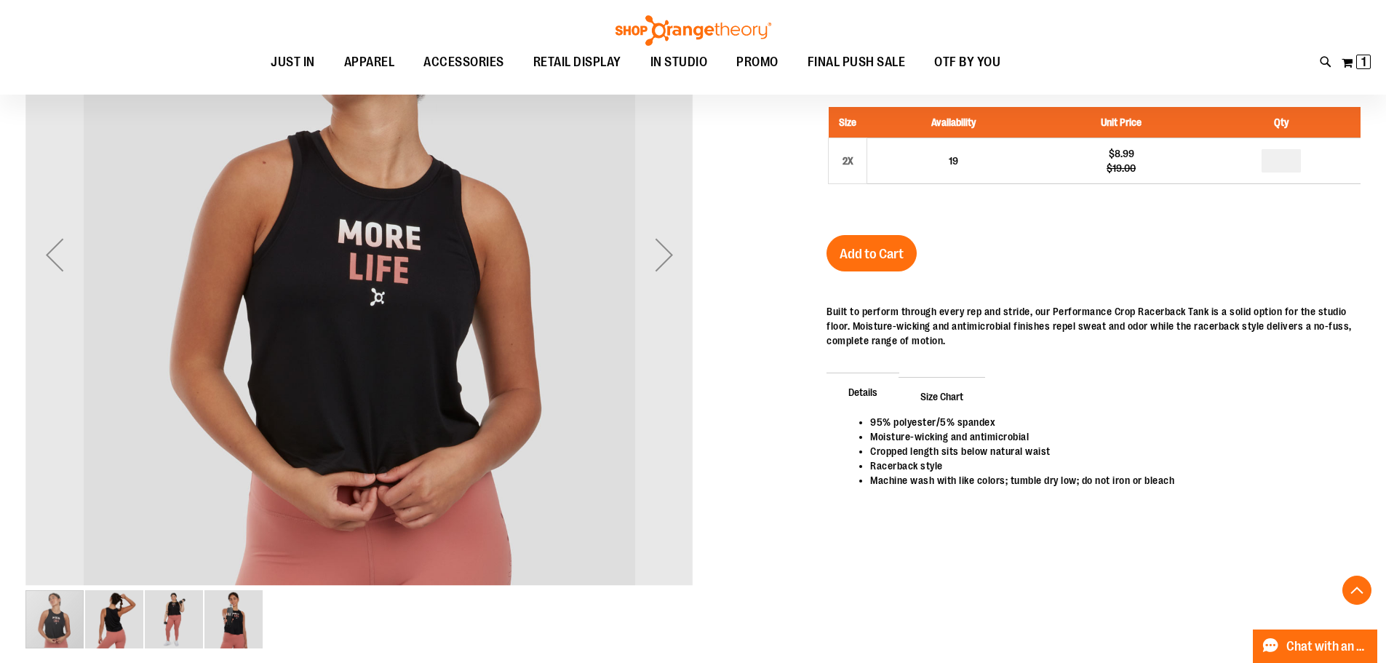
click at [117, 610] on img "image 2 of 4" at bounding box center [114, 619] width 58 height 58
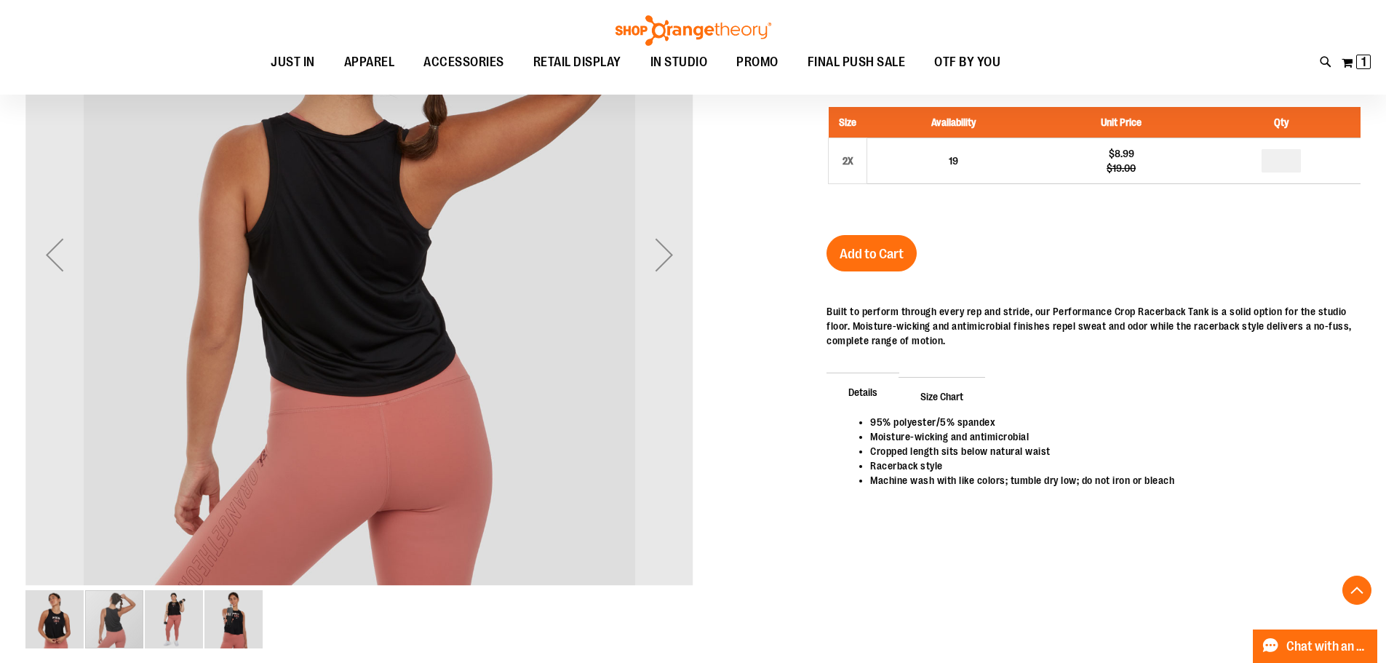
click at [188, 609] on img "image 3 of 4" at bounding box center [174, 619] width 58 height 58
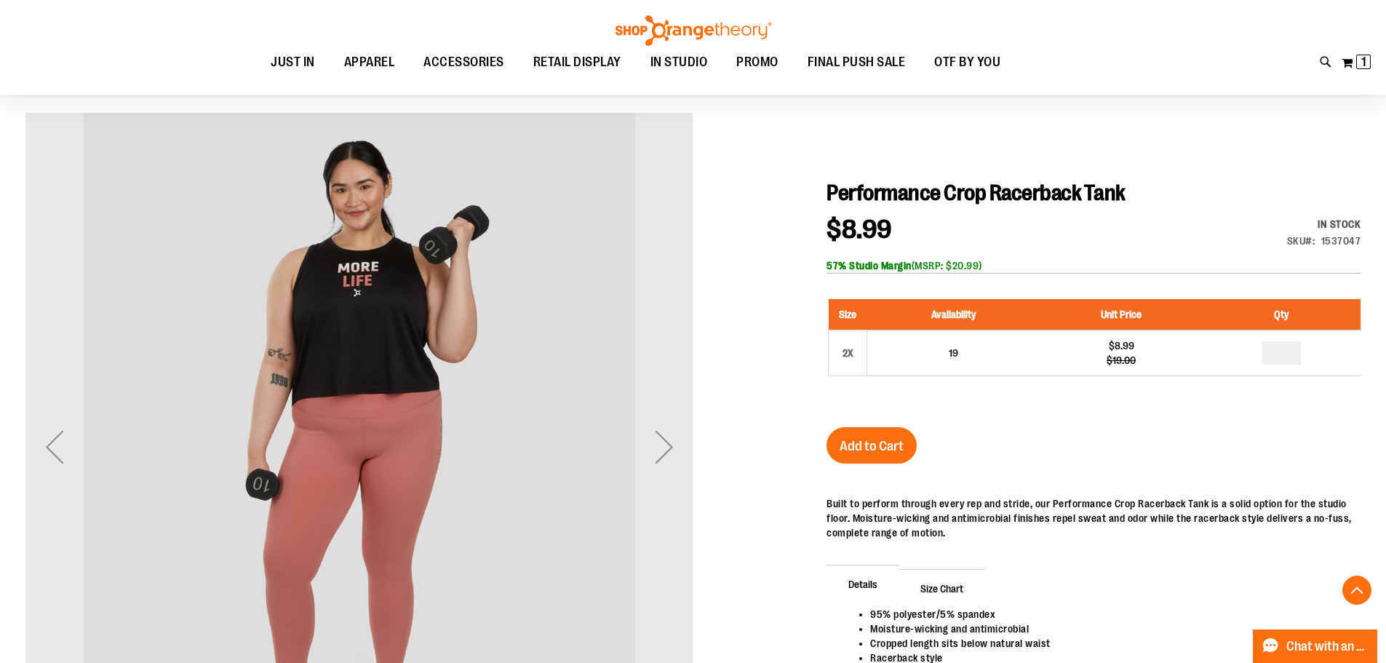
scroll to position [72, 0]
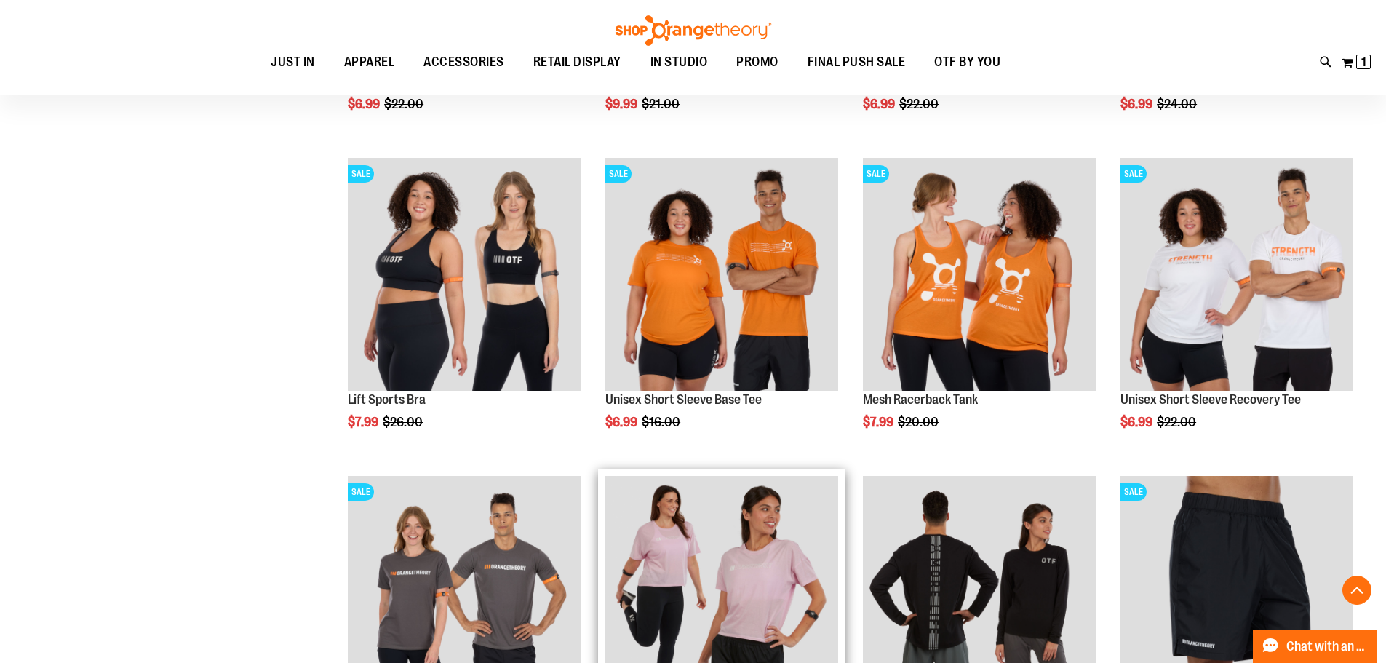
scroll to position [945, 0]
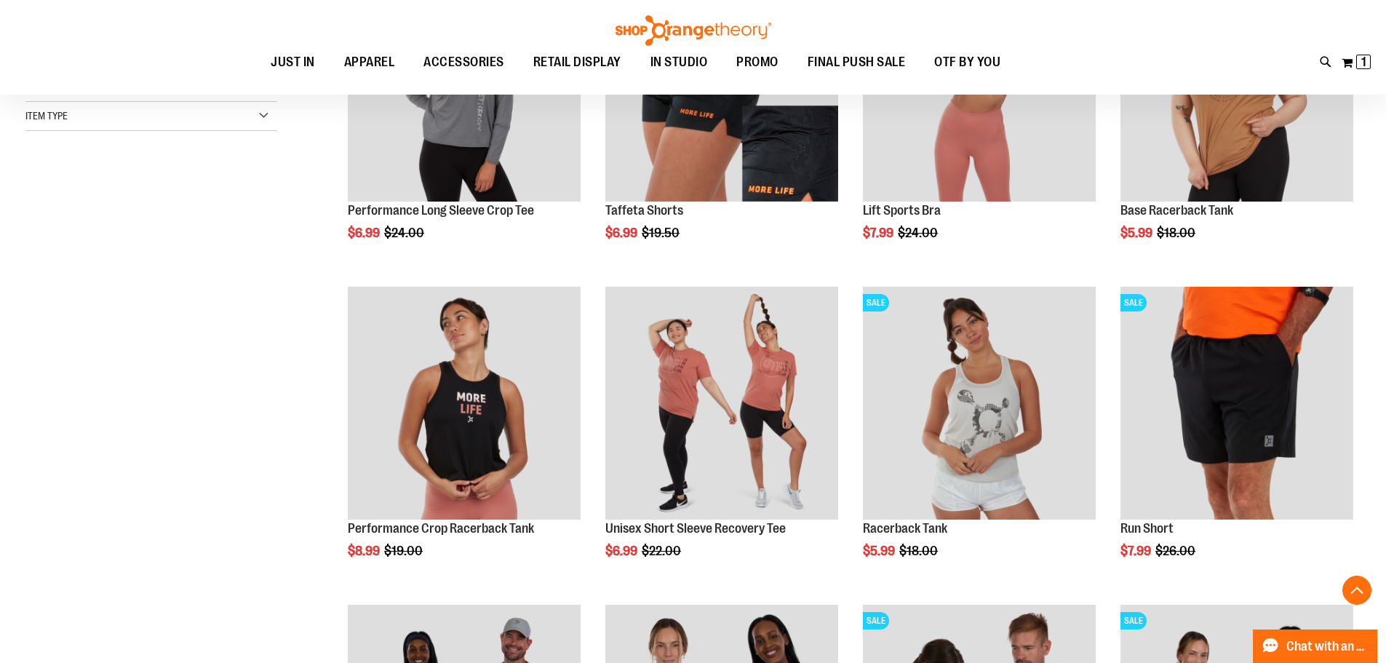
scroll to position [363, 0]
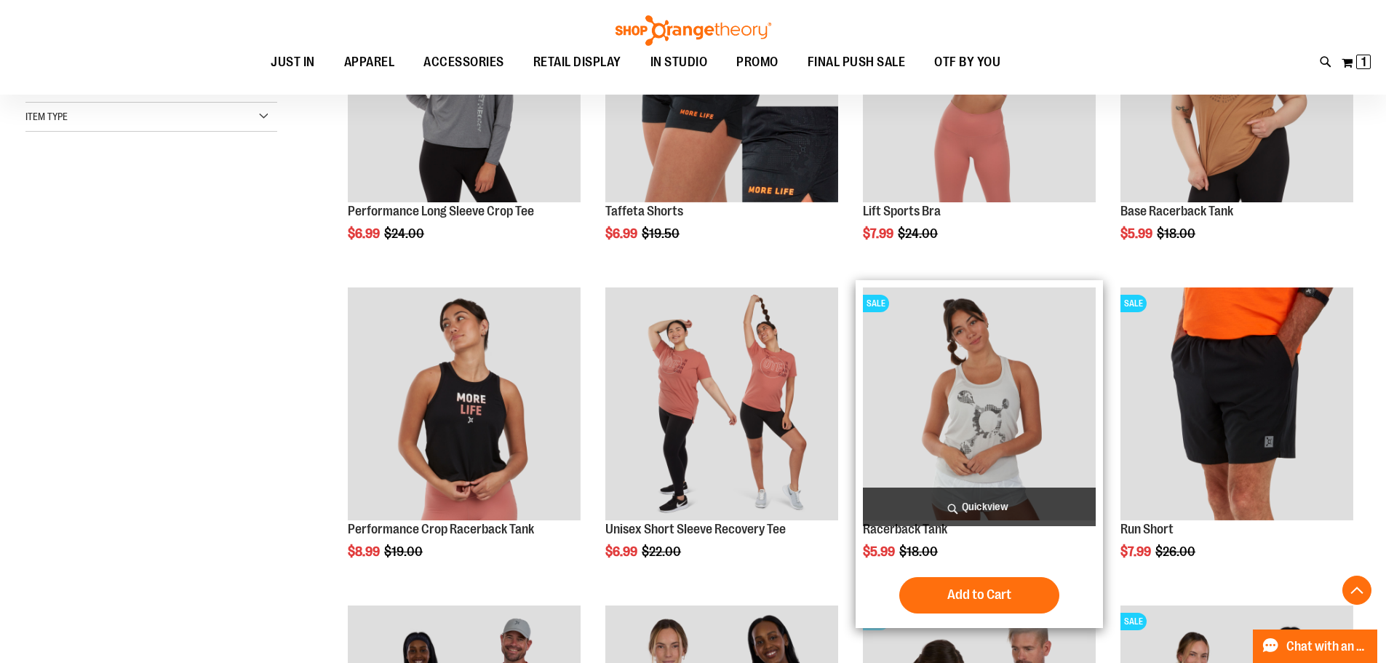
click at [1008, 405] on img "product" at bounding box center [979, 403] width 233 height 233
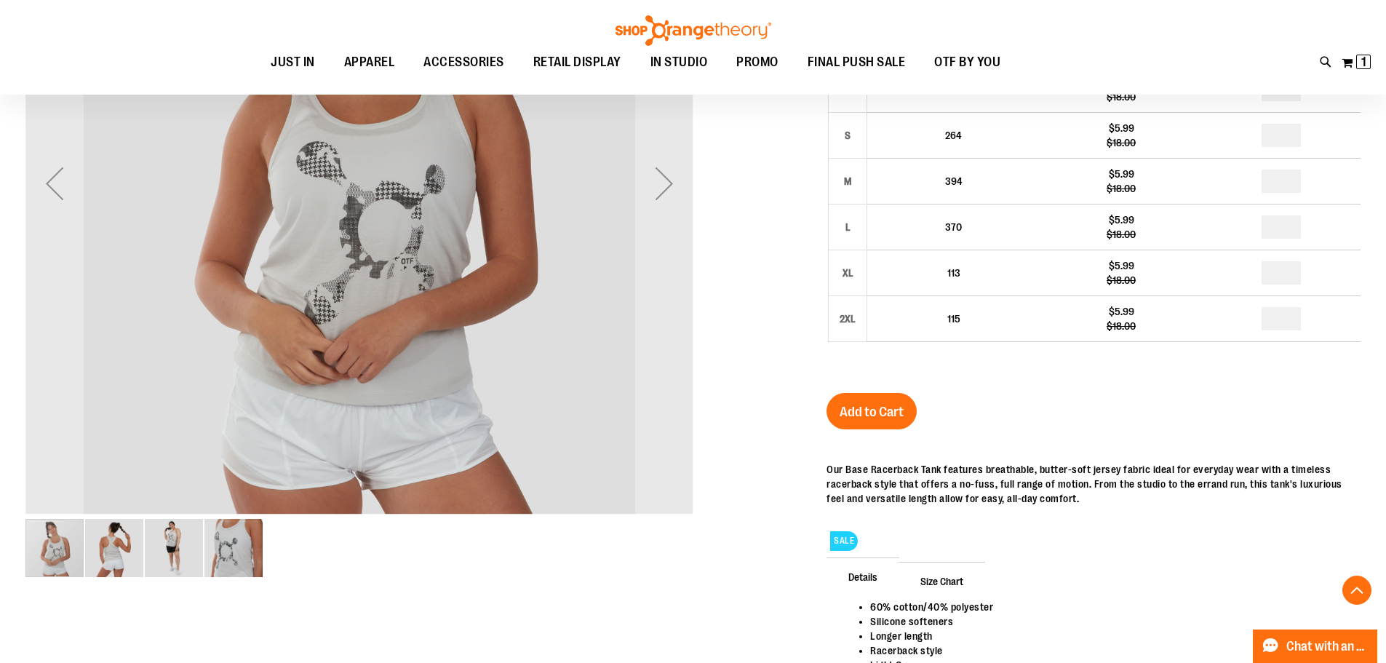
scroll to position [363, 0]
click at [108, 544] on img "image 2 of 4" at bounding box center [114, 546] width 58 height 58
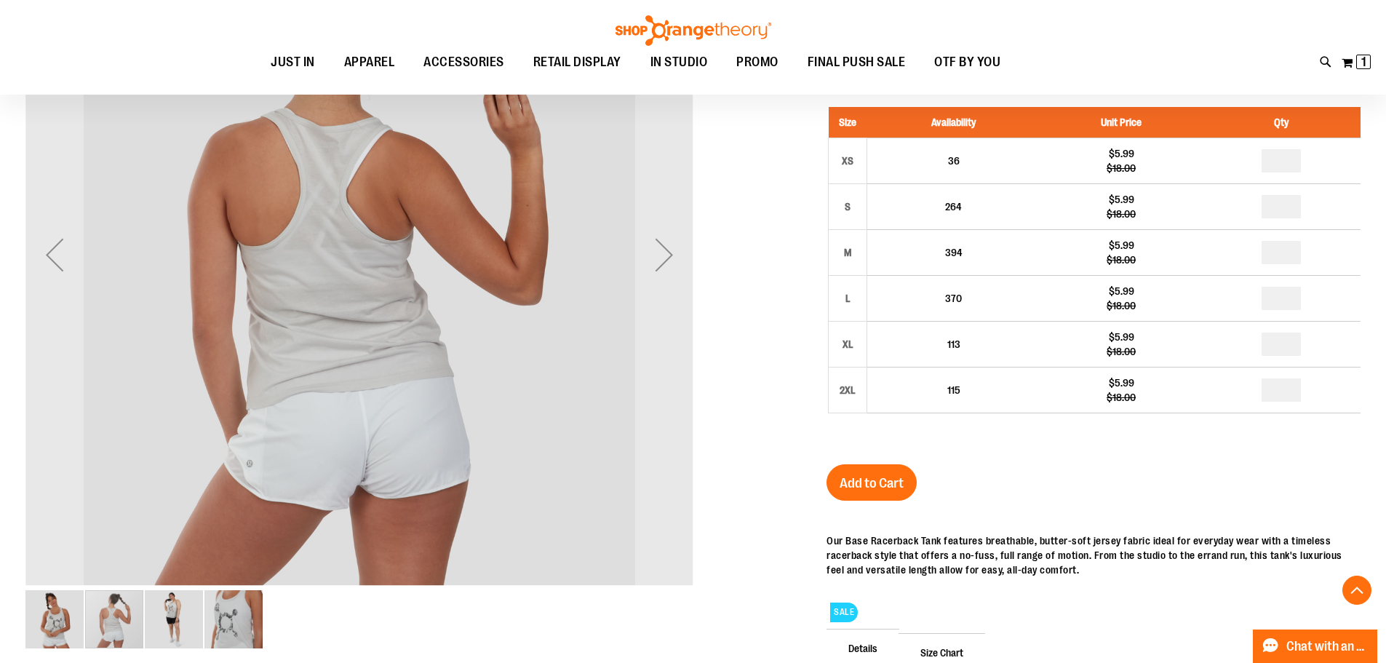
scroll to position [72, 0]
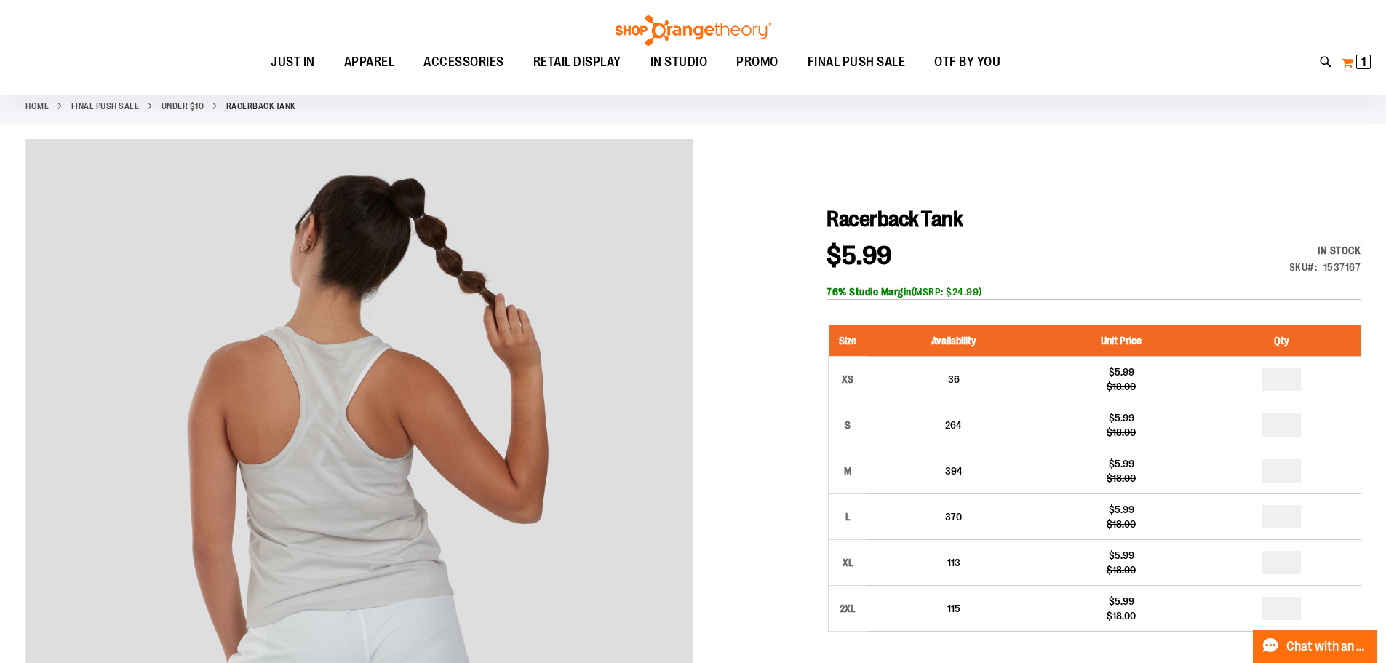
click at [1346, 57] on button "My Cart 1 1 items" at bounding box center [1356, 62] width 31 height 23
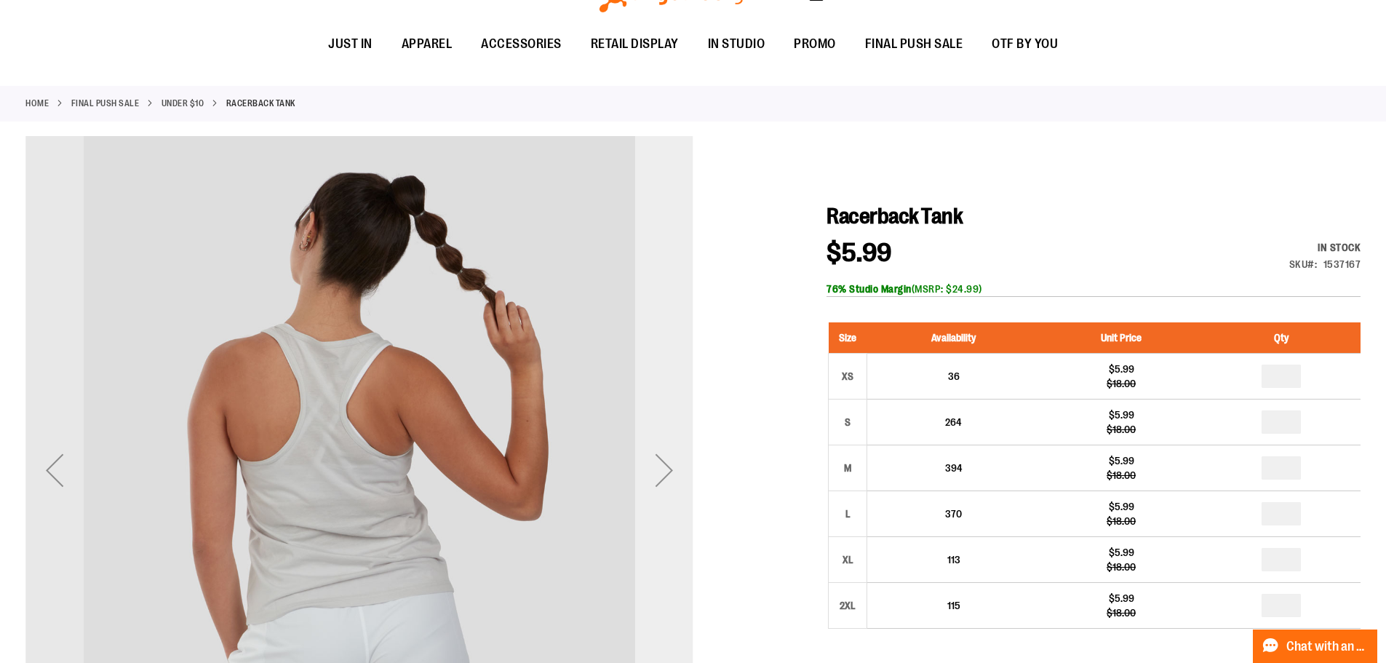
scroll to position [0, 0]
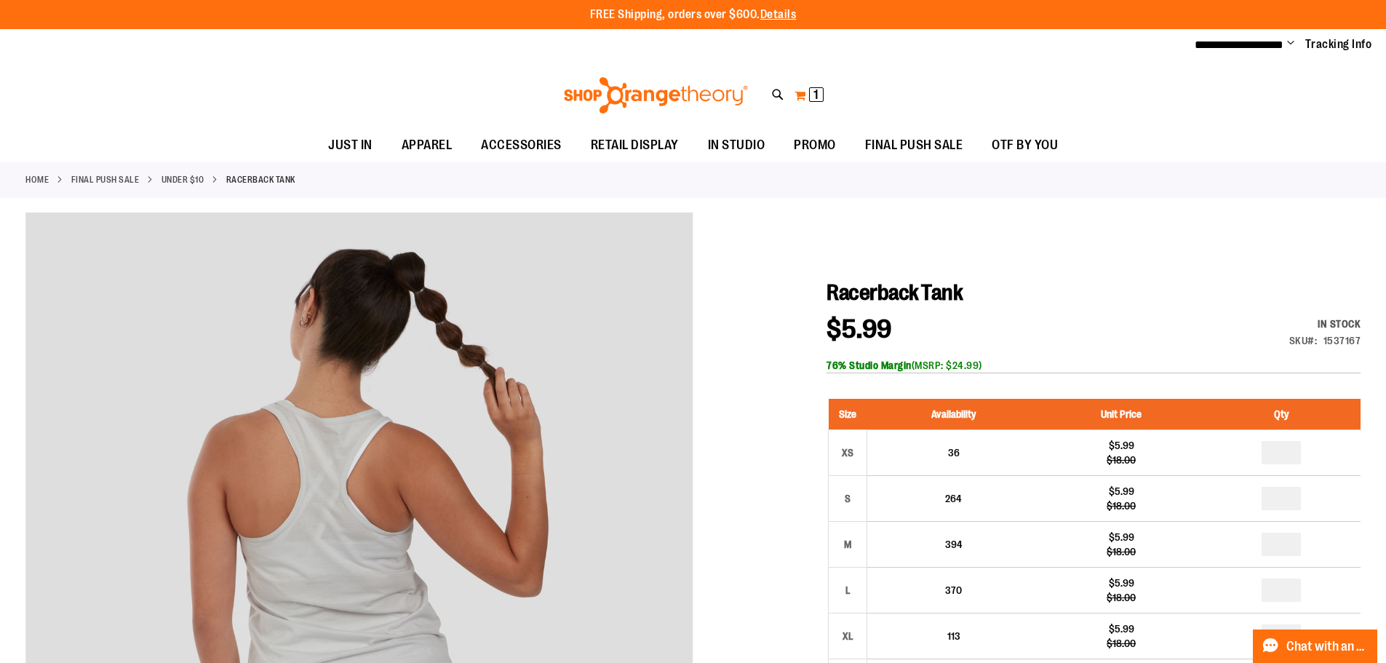
click at [800, 94] on button "My Cart 1 1 items" at bounding box center [809, 95] width 31 height 23
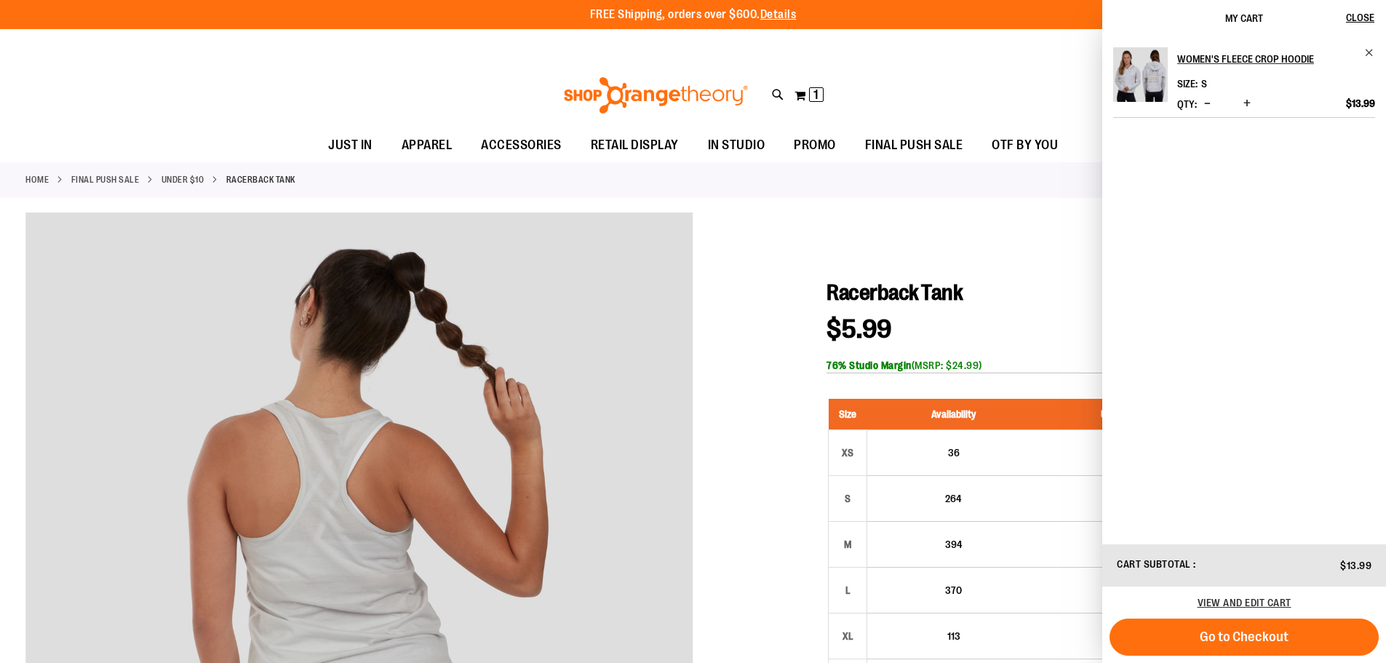
click at [1204, 102] on span "Decrease product quantity" at bounding box center [1207, 103] width 7 height 15
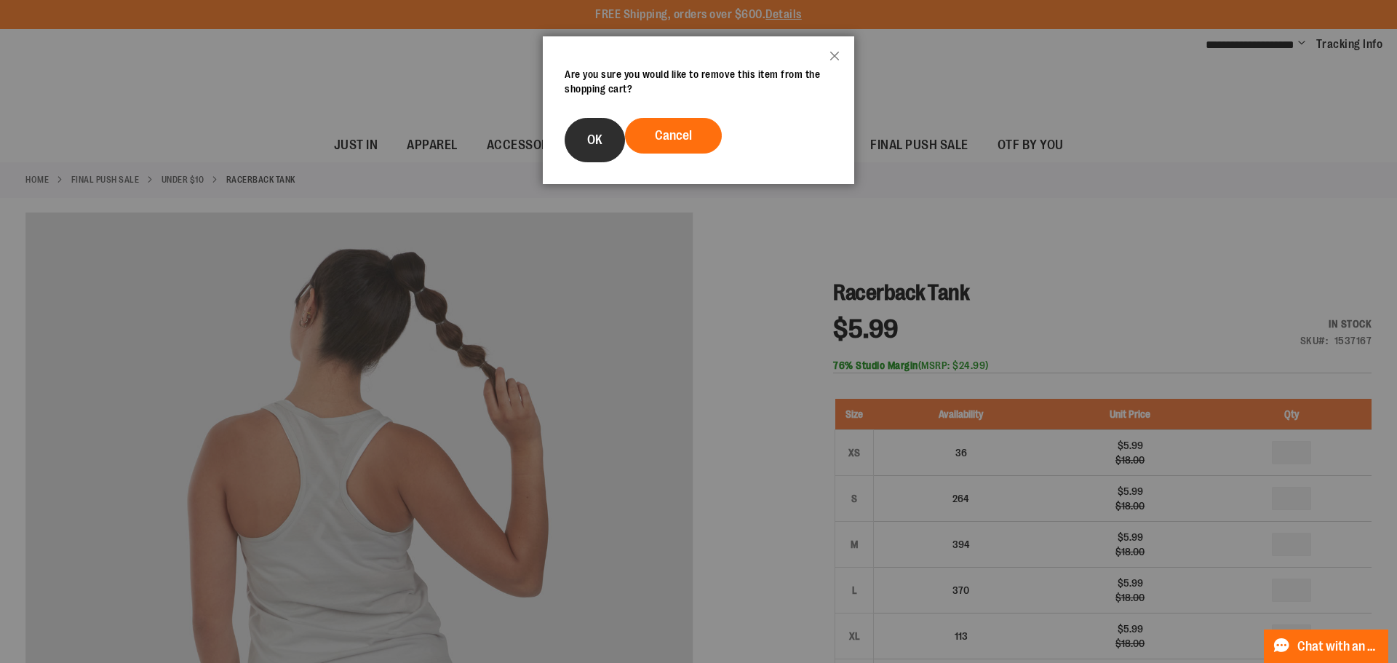
click at [612, 156] on button "OK" at bounding box center [595, 140] width 60 height 44
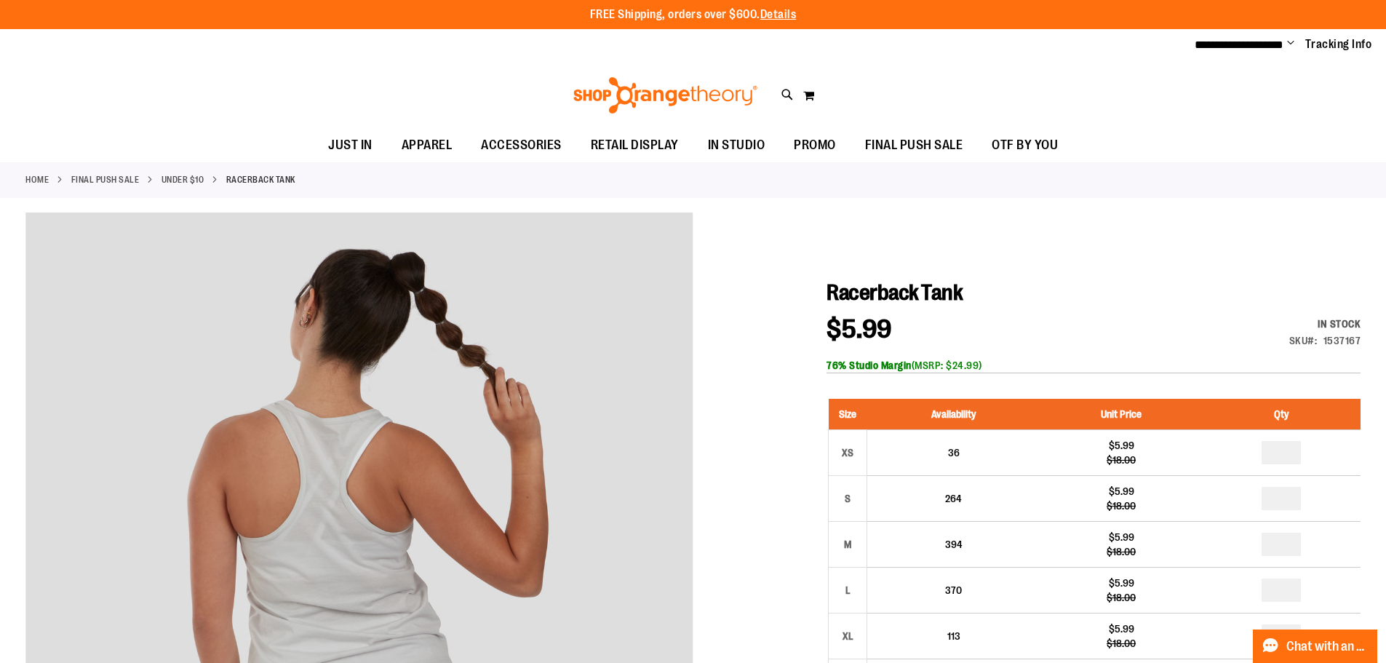
click at [1287, 40] on span "Change" at bounding box center [1290, 44] width 7 height 14
click at [1255, 95] on link "Sign Out" at bounding box center [1238, 98] width 127 height 28
